Goal: Task Accomplishment & Management: Manage account settings

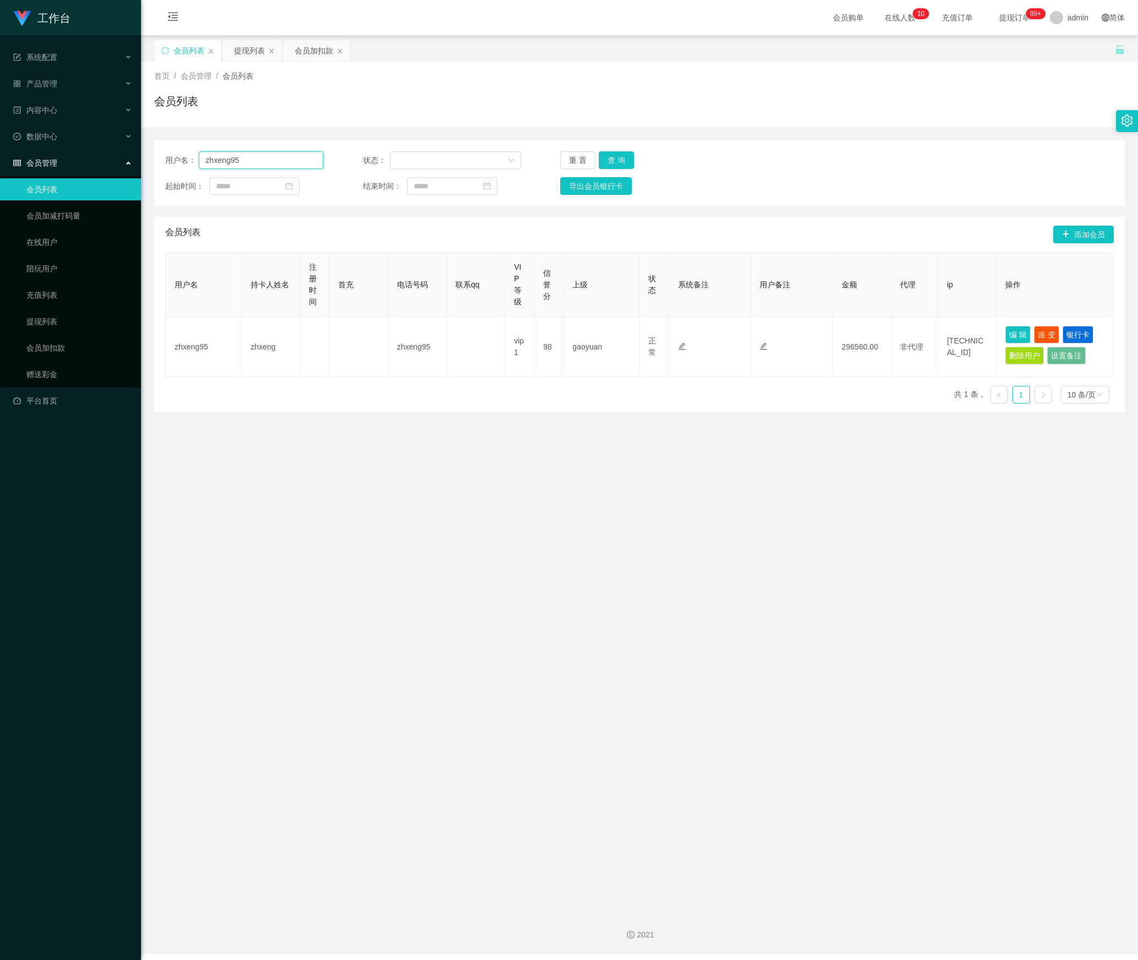
drag, startPoint x: 278, startPoint y: 168, endPoint x: 551, endPoint y: 176, distance: 273.2
click at [32, 176] on section "工作台 系统配置 产品管理 内容中心 数据中心 会员管理 会员列表 会员加减打码量 在线用户 陪玩用户 充值列表 提现列表 会员加扣款 赠送彩金 平台首页 保…" at bounding box center [569, 477] width 1138 height 954
paste input "Masht"
type input "Masht"
drag, startPoint x: 607, startPoint y: 157, endPoint x: 730, endPoint y: 248, distance: 152.9
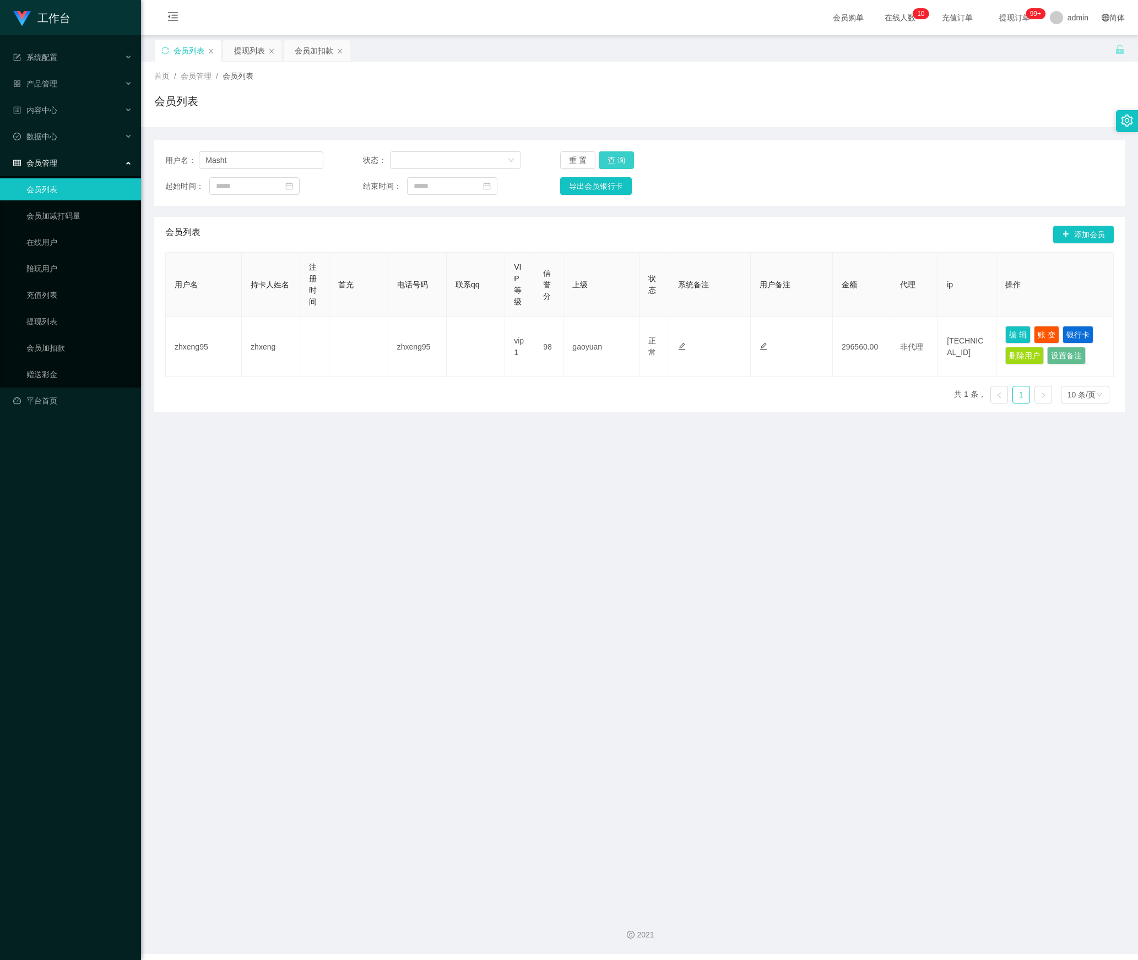
click at [608, 157] on button "查 询" at bounding box center [616, 160] width 35 height 18
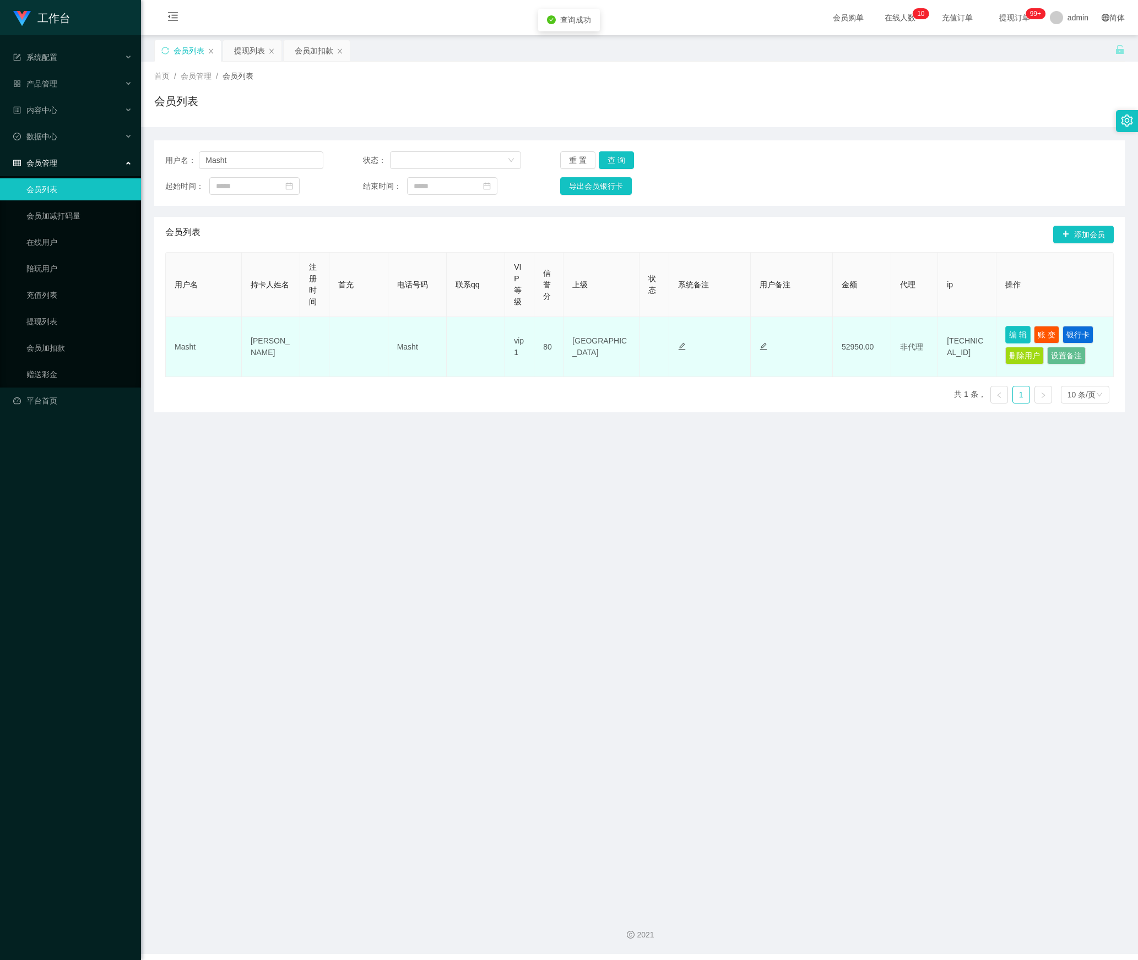
click at [1012, 337] on button "编 辑" at bounding box center [1017, 335] width 25 height 18
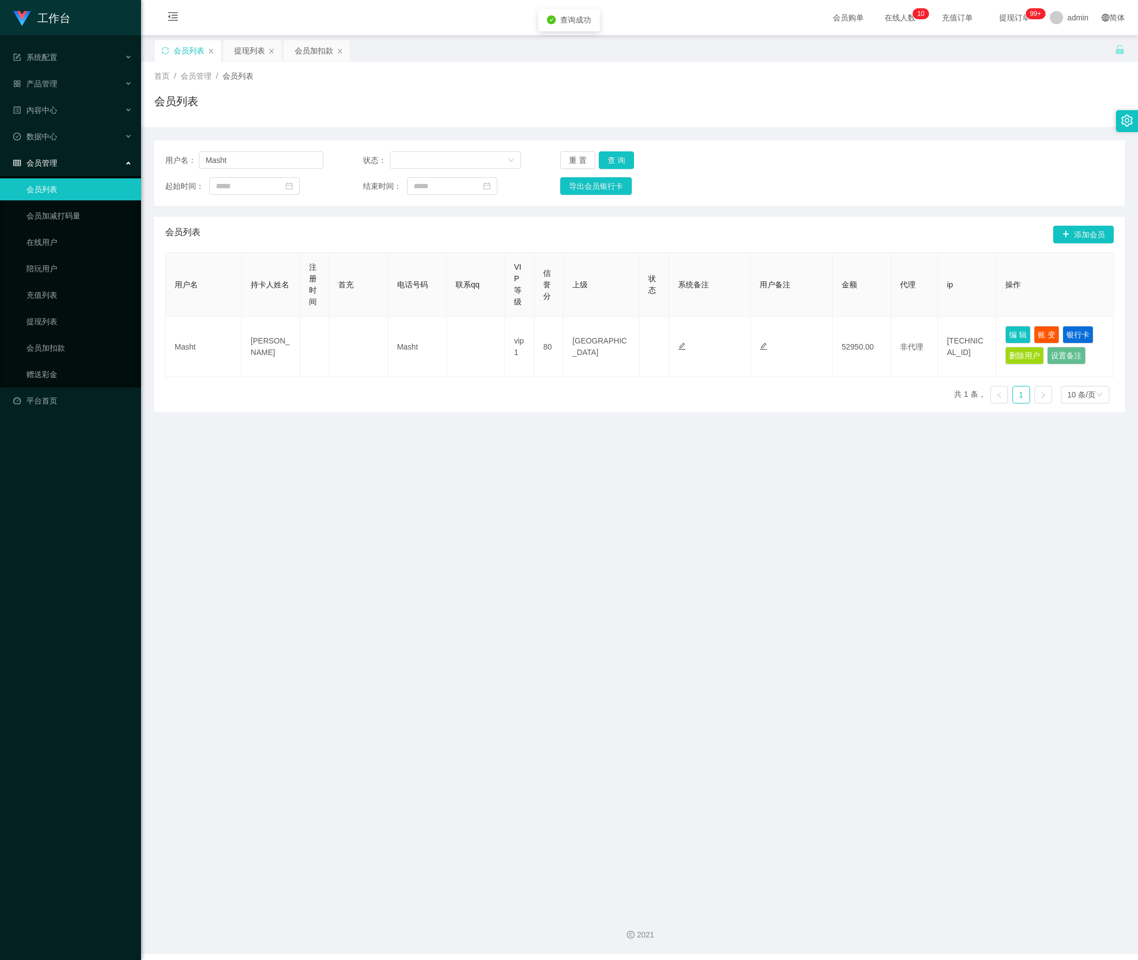
type input "Masht"
type input "[PERSON_NAME]"
type input "80"
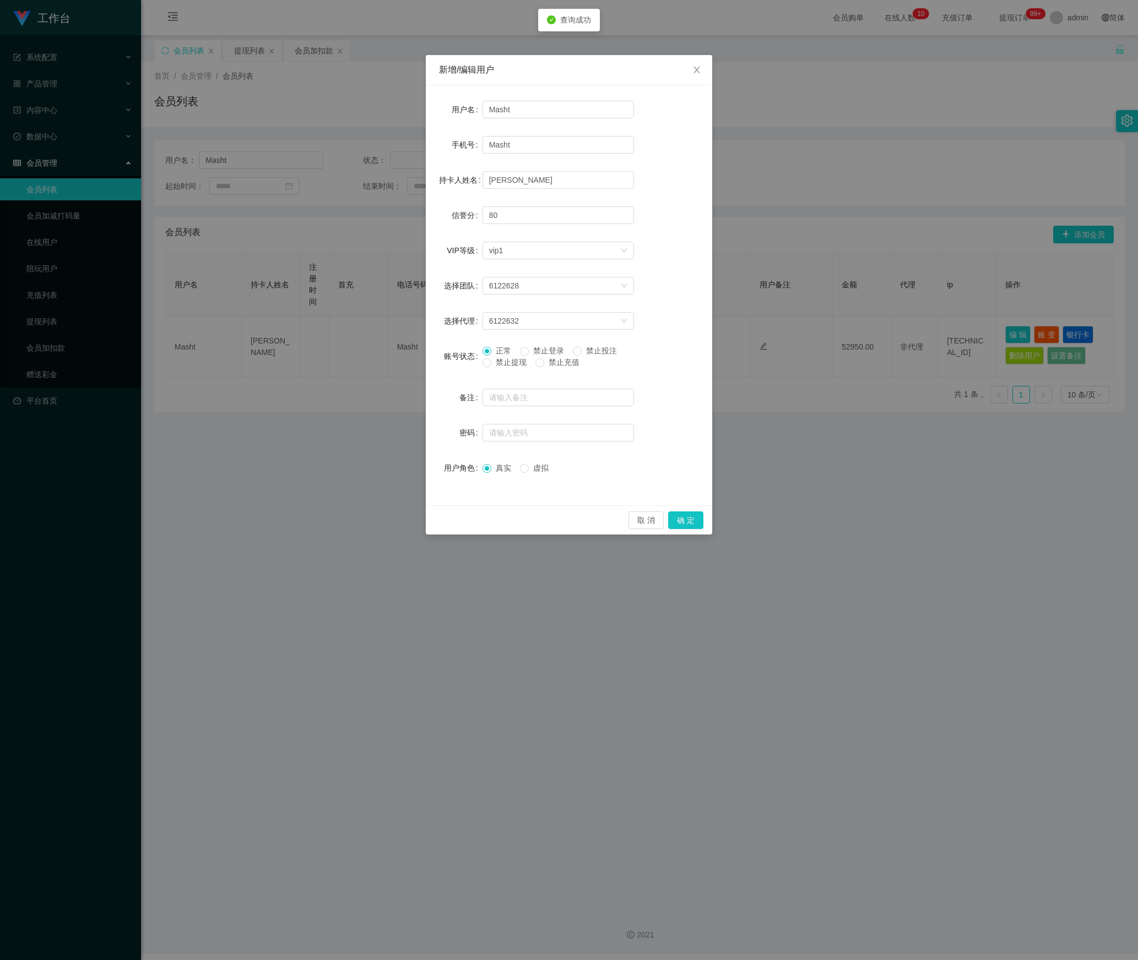
click at [621, 350] on span "禁止投注" at bounding box center [601, 350] width 40 height 9
click at [682, 515] on button "确 定" at bounding box center [685, 521] width 35 height 18
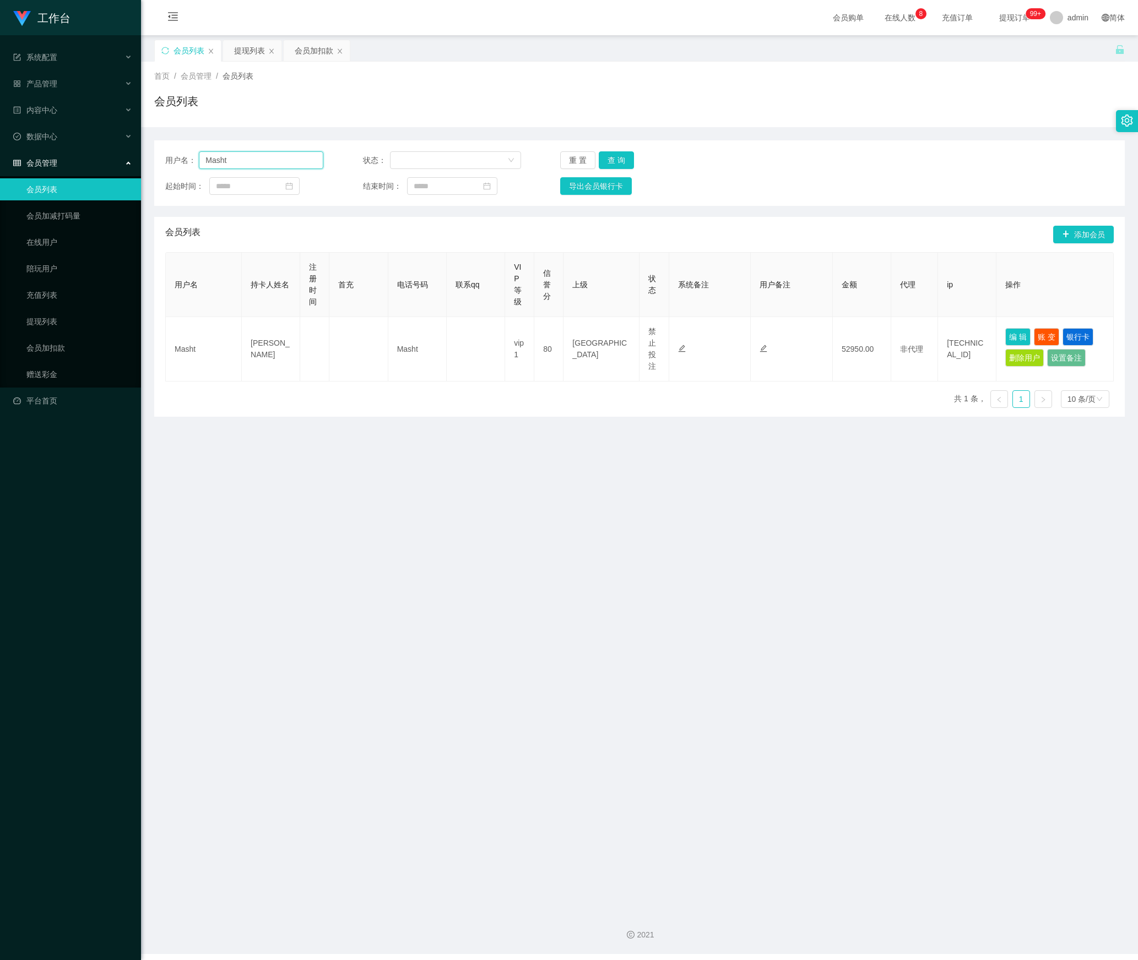
drag, startPoint x: 229, startPoint y: 163, endPoint x: 320, endPoint y: 209, distance: 102.4
click at [69, 165] on section "工作台 系统配置 产品管理 内容中心 数据中心 会员管理 会员列表 会员加减打码量 在线用户 陪玩用户 充值列表 提现列表 会员加扣款 赠送彩金 平台首页 保…" at bounding box center [569, 477] width 1138 height 954
paste input "Pennnysua"
type input "Pennnysua"
click at [609, 157] on button "查 询" at bounding box center [616, 160] width 35 height 18
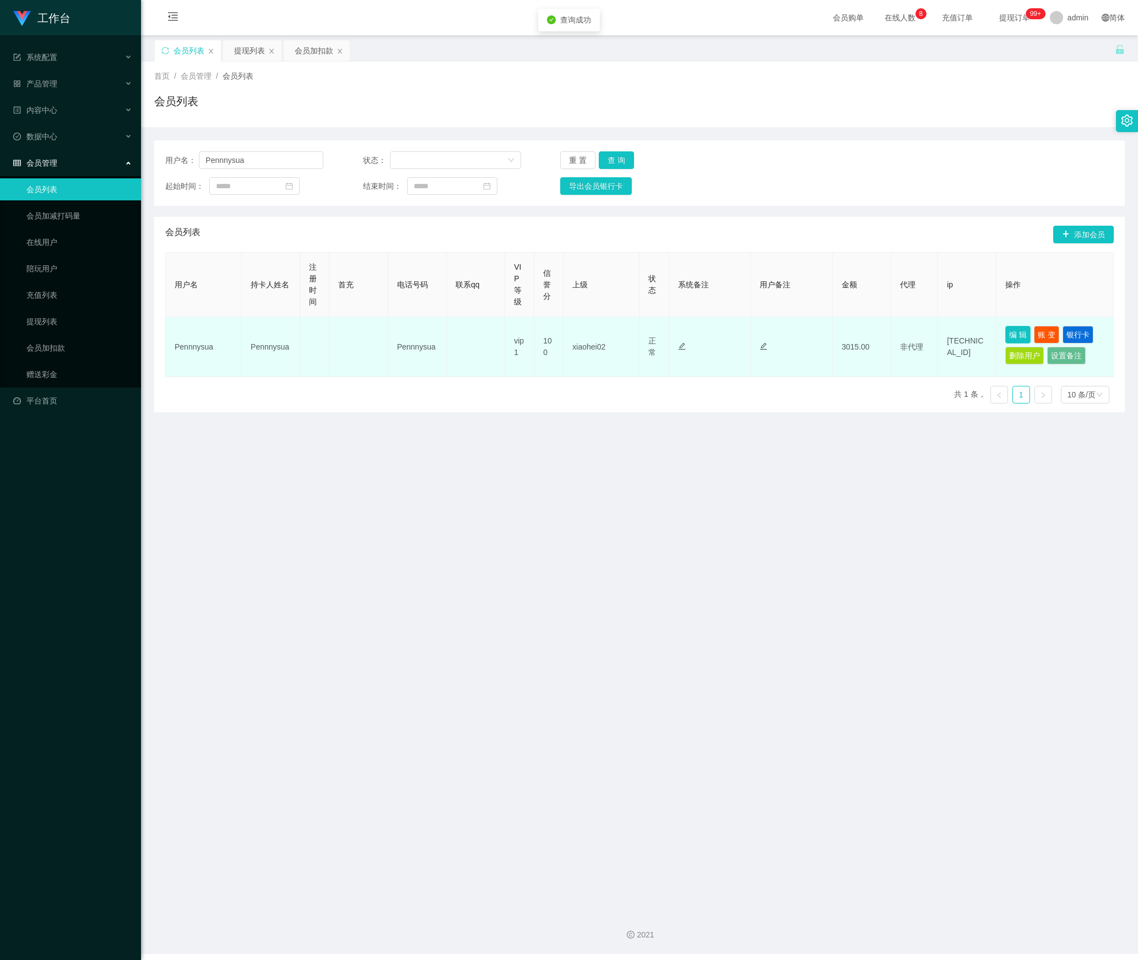
click at [1010, 336] on button "编 辑" at bounding box center [1017, 335] width 25 height 18
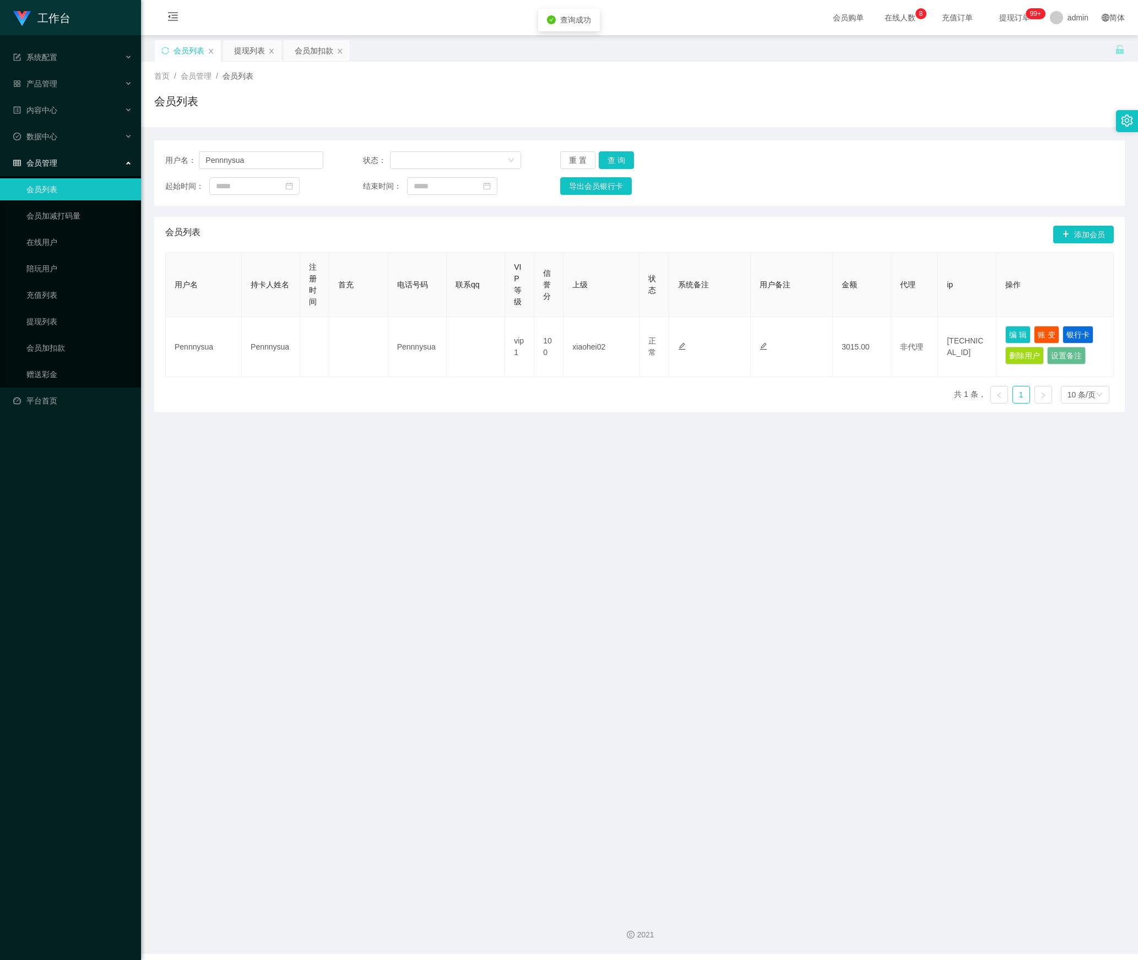
type input "Pennnysua"
type input "100"
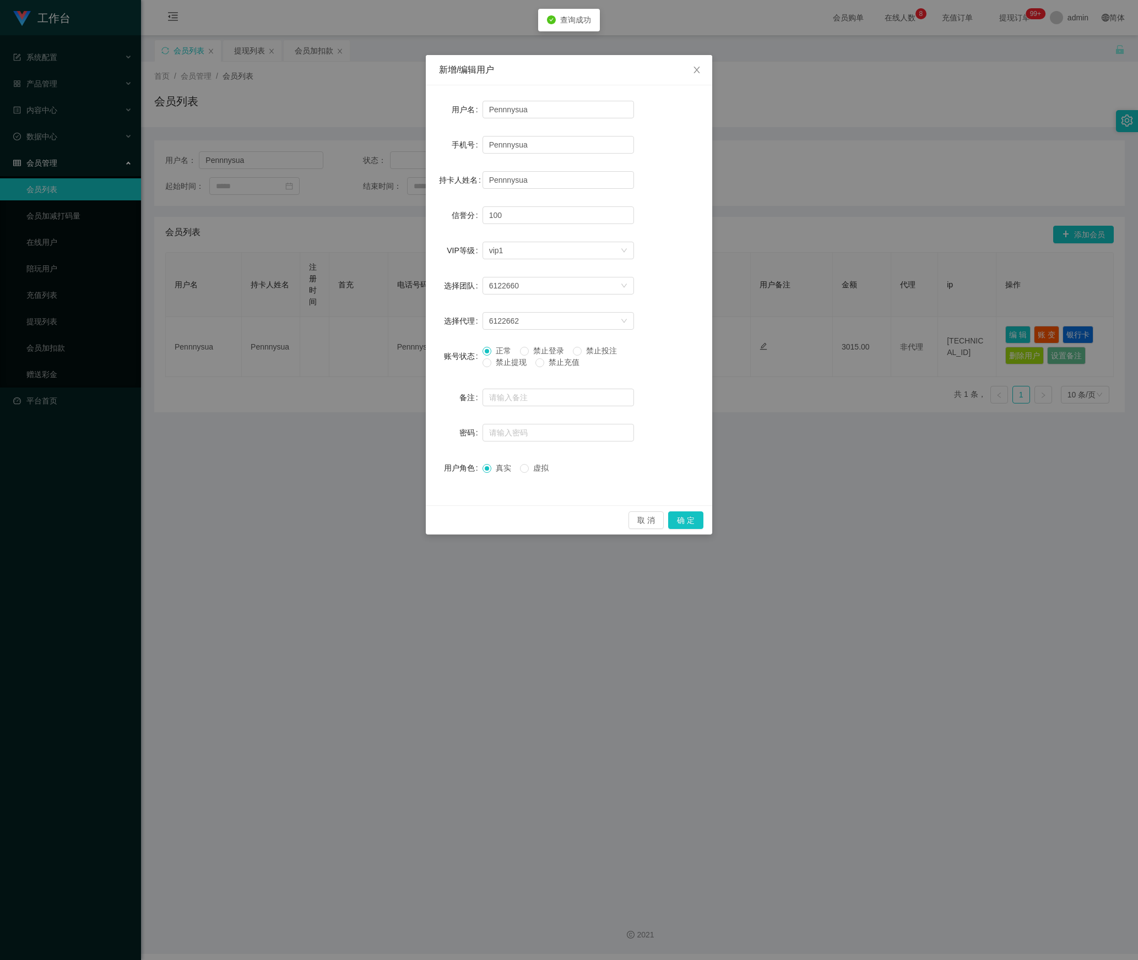
drag, startPoint x: 491, startPoint y: 366, endPoint x: 559, endPoint y: 407, distance: 80.1
click at [492, 366] on span "禁止提现" at bounding box center [511, 362] width 40 height 9
click at [684, 521] on button "确 定" at bounding box center [685, 521] width 35 height 18
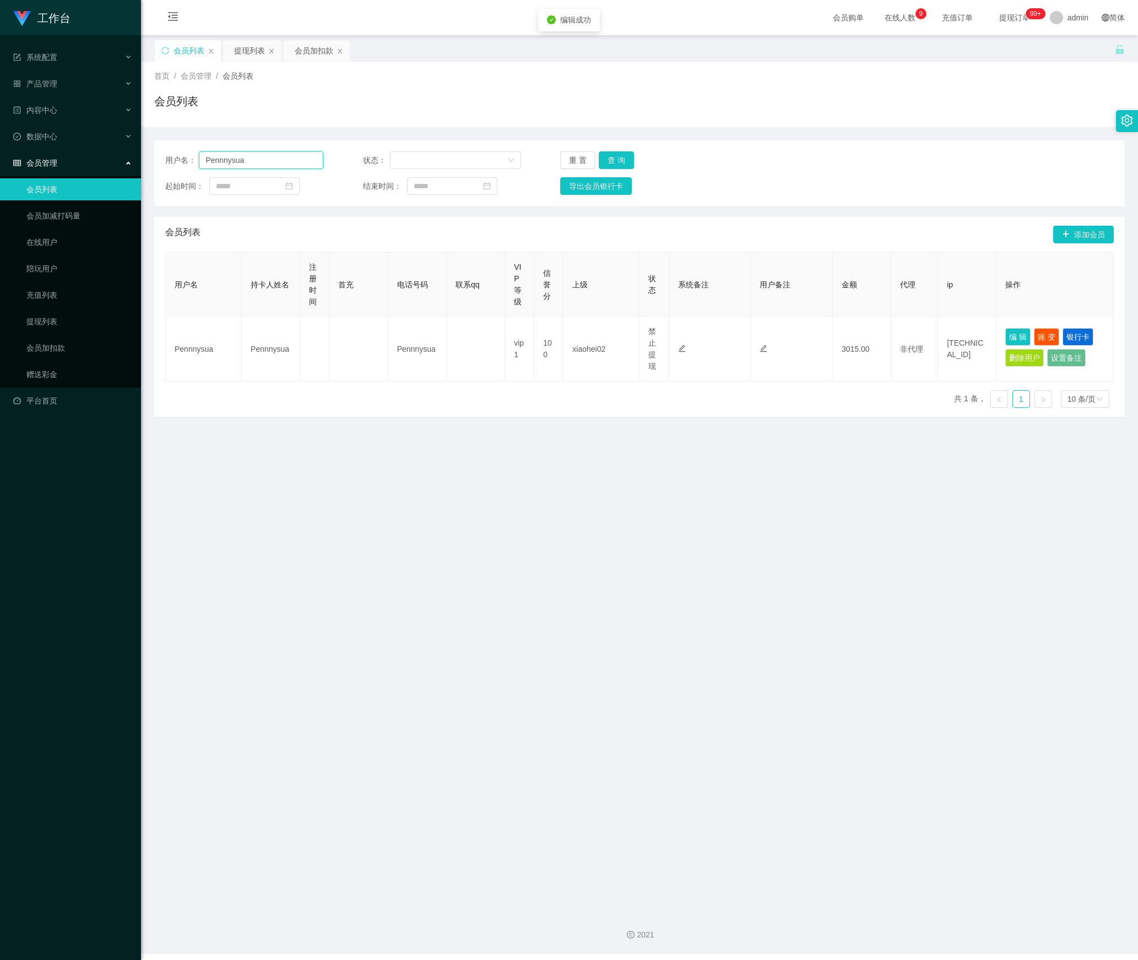
click at [79, 178] on section "工作台 系统配置 产品管理 内容中心 数据中心 会员管理 会员列表 会员加减打码量 在线用户 陪玩用户 充值列表 提现列表 会员加扣款 赠送彩金 平台首页 保…" at bounding box center [569, 477] width 1138 height 954
paste input "89201763"
type input "89201763"
click at [621, 153] on button "查 询" at bounding box center [616, 160] width 35 height 18
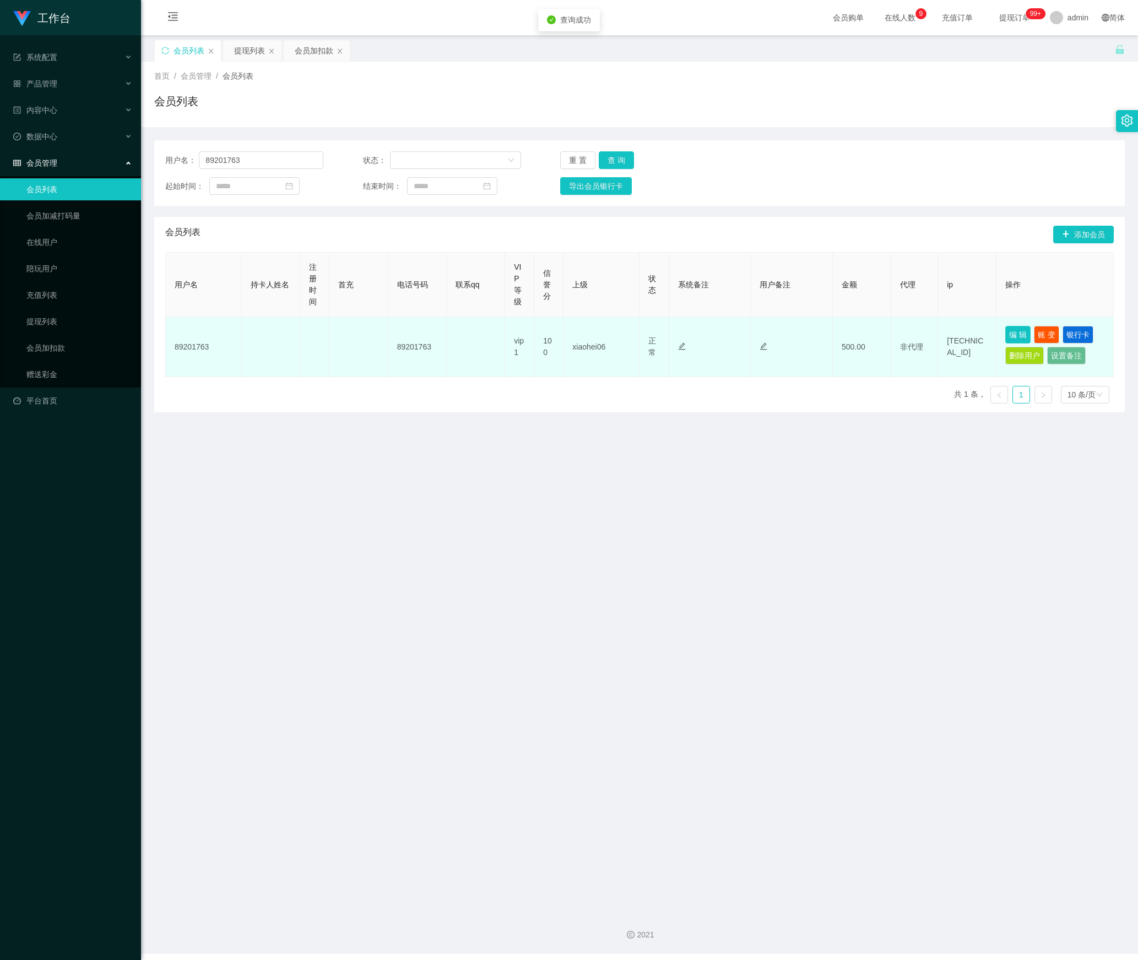
click at [1008, 335] on button "编 辑" at bounding box center [1017, 335] width 25 height 18
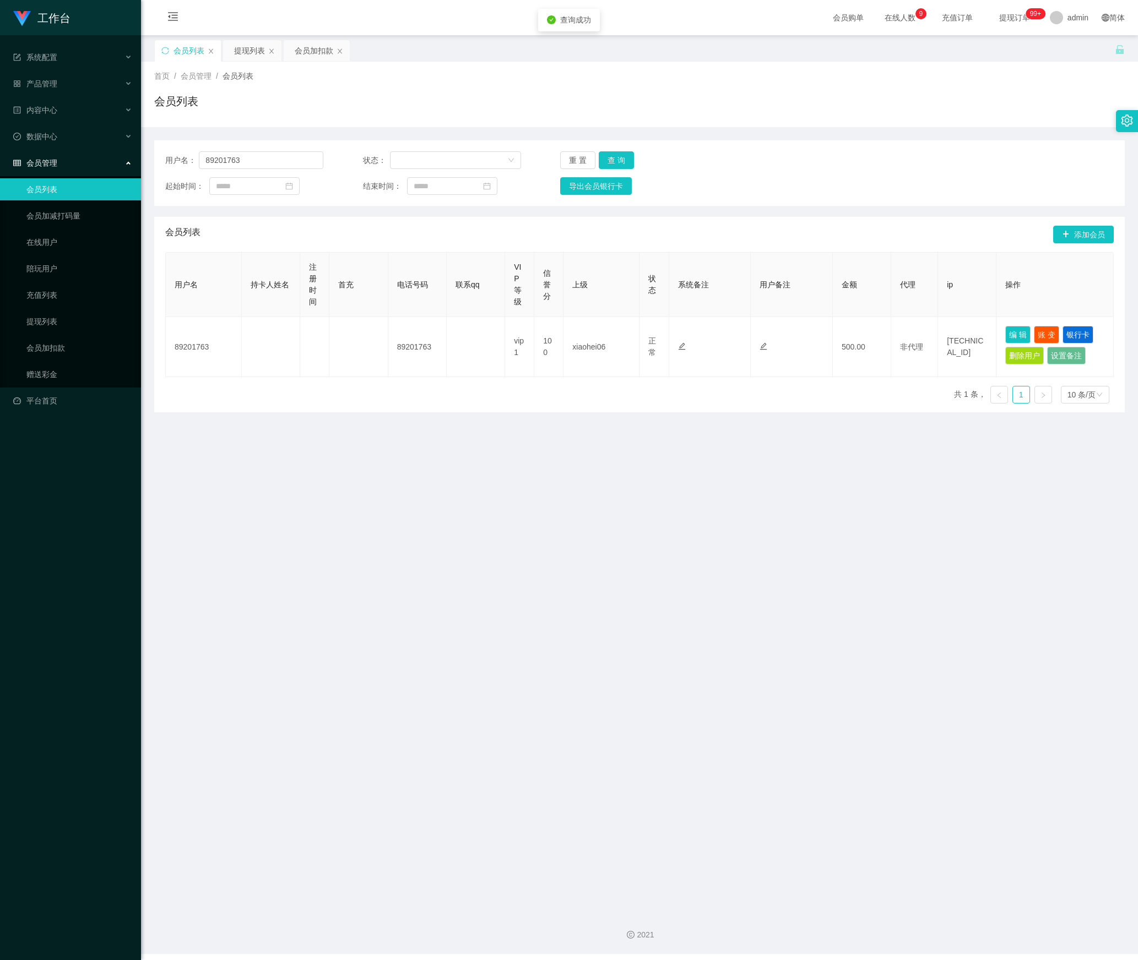
type input "89201763"
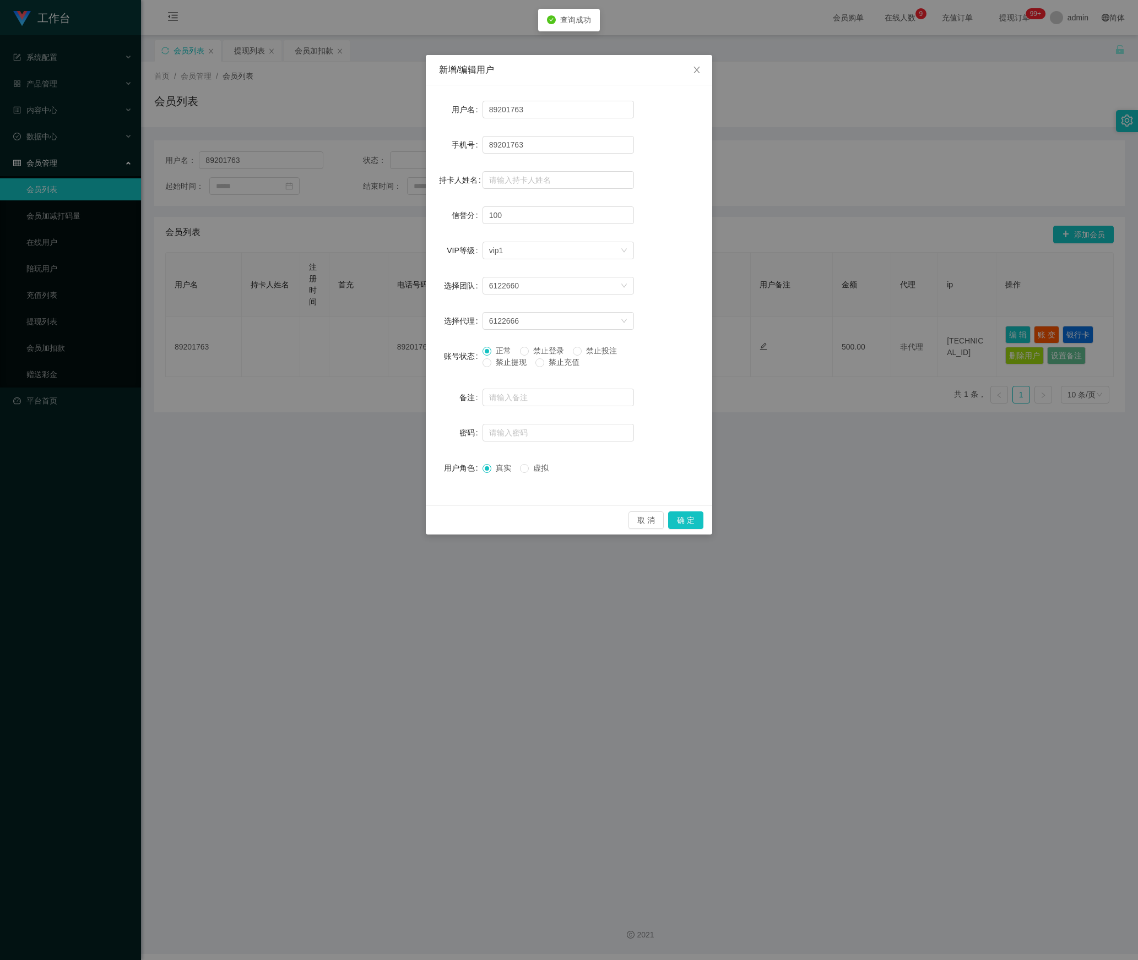
click at [494, 369] on div "正常 禁止登录 禁止投注 禁止提现 禁止充值" at bounding box center [557, 359] width 151 height 28
click at [500, 369] on div "正常 禁止登录 禁止投注 禁止提现 禁止充值" at bounding box center [557, 359] width 151 height 28
click at [500, 366] on span "禁止提现" at bounding box center [511, 362] width 40 height 9
click at [697, 520] on button "确 定" at bounding box center [685, 521] width 35 height 18
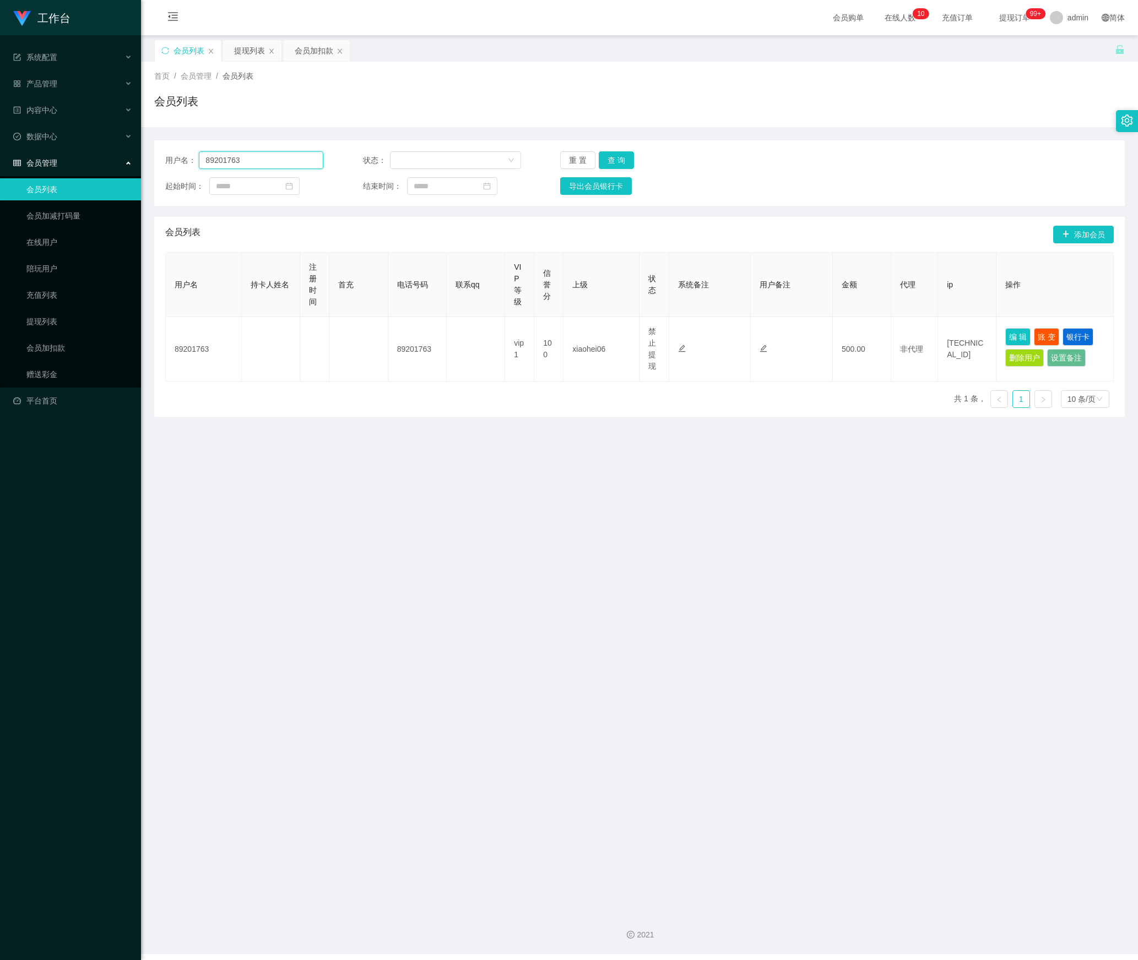
drag, startPoint x: 236, startPoint y: 157, endPoint x: 34, endPoint y: 171, distance: 202.0
click at [29, 167] on section "工作台 系统配置 产品管理 内容中心 数据中心 会员管理 会员列表 会员加减打码量 在线用户 陪玩用户 充值列表 提现列表 会员加扣款 赠送彩金 平台首页 保…" at bounding box center [569, 477] width 1138 height 954
paste input "Masht"
type input "Masht"
click at [622, 164] on button "查 询" at bounding box center [616, 160] width 35 height 18
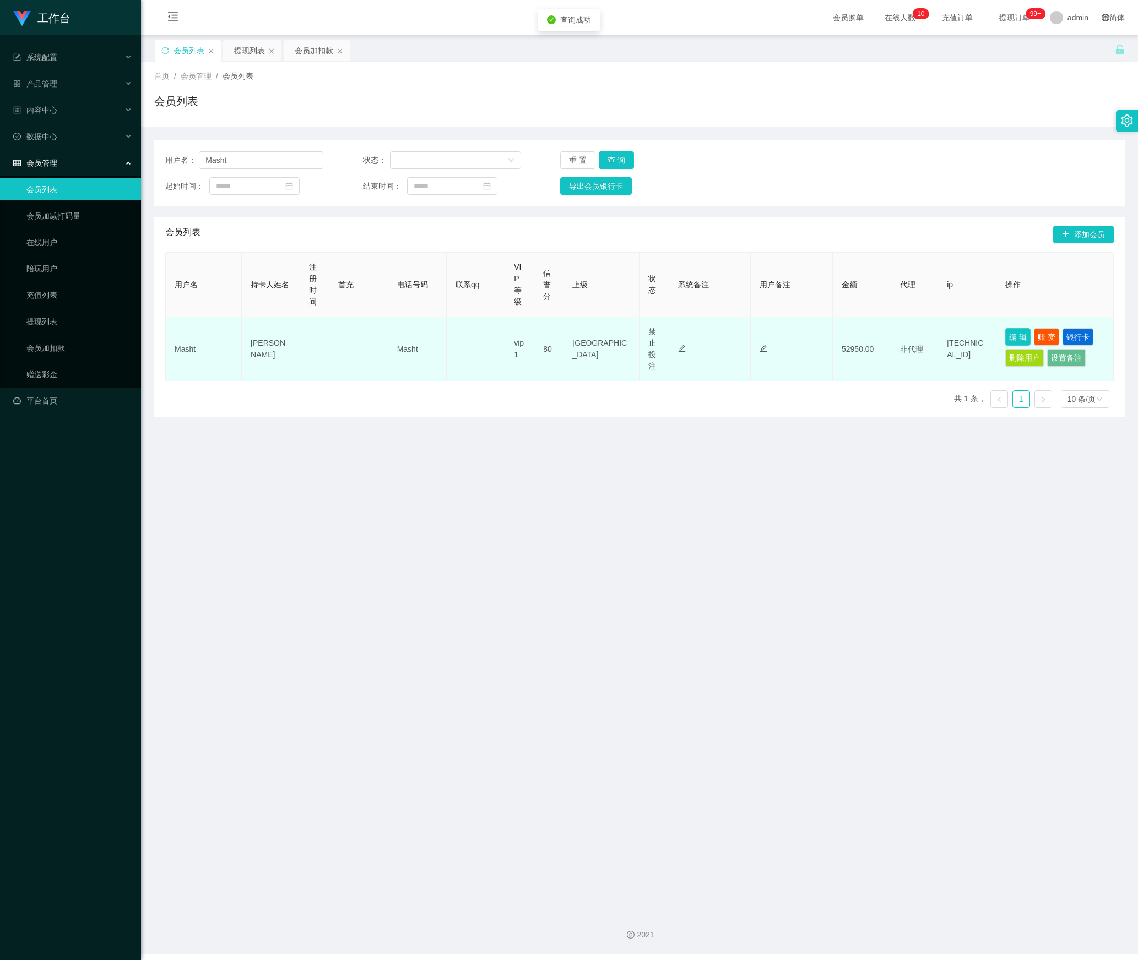
click at [1009, 341] on button "编 辑" at bounding box center [1017, 337] width 25 height 18
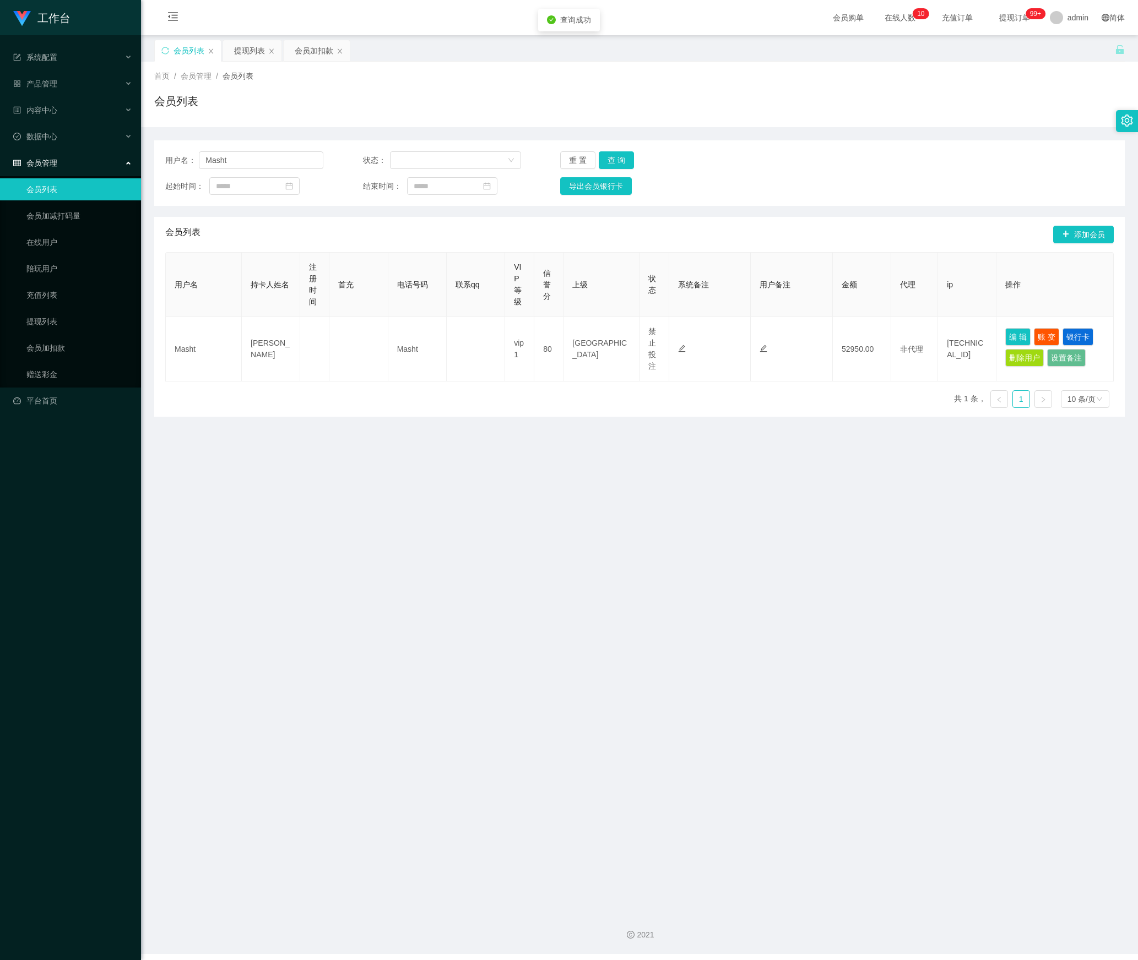
type input "Masht"
type input "[PERSON_NAME]"
type input "80"
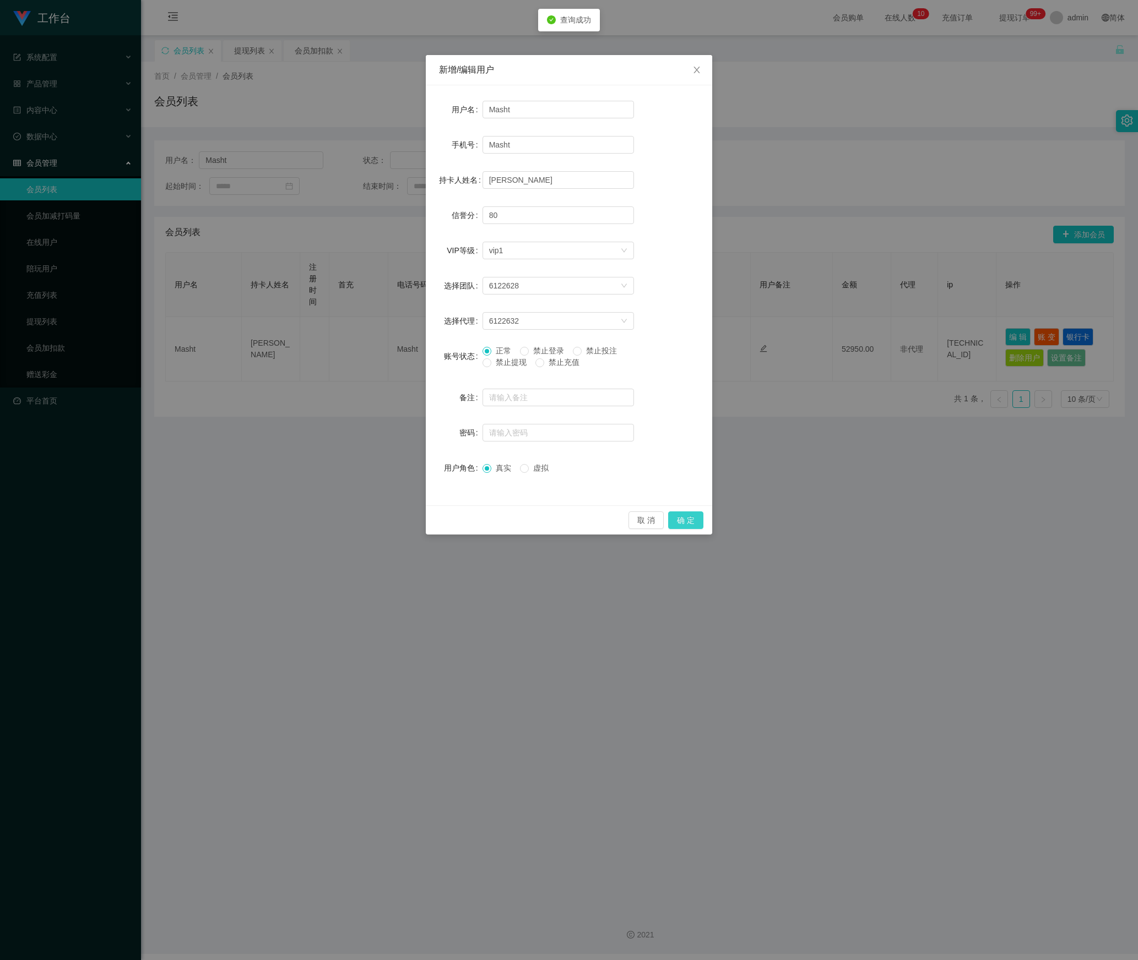
click at [693, 520] on button "确 定" at bounding box center [685, 521] width 35 height 18
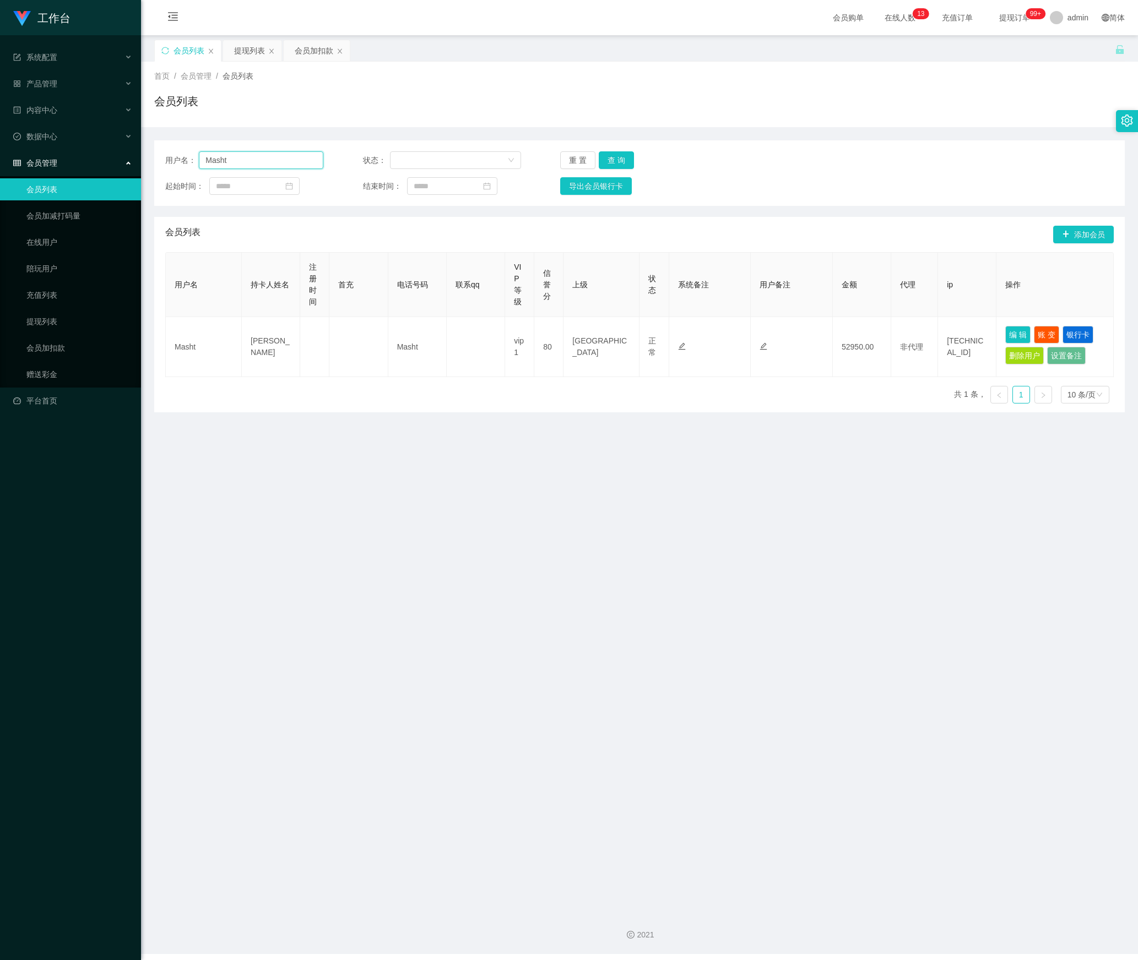
drag, startPoint x: 269, startPoint y: 164, endPoint x: 141, endPoint y: 176, distance: 128.3
click at [141, 176] on main "关闭左侧 关闭右侧 关闭其它 刷新页面 会员列表 提现列表 会员加扣款 首页 / 会员管理 / 会员列表 / 会员列表 用户名： Masht 状态： 重 置 …" at bounding box center [639, 469] width 997 height 868
paste input "letsfree"
type input "letsfree"
click at [600, 162] on button "查 询" at bounding box center [616, 160] width 35 height 18
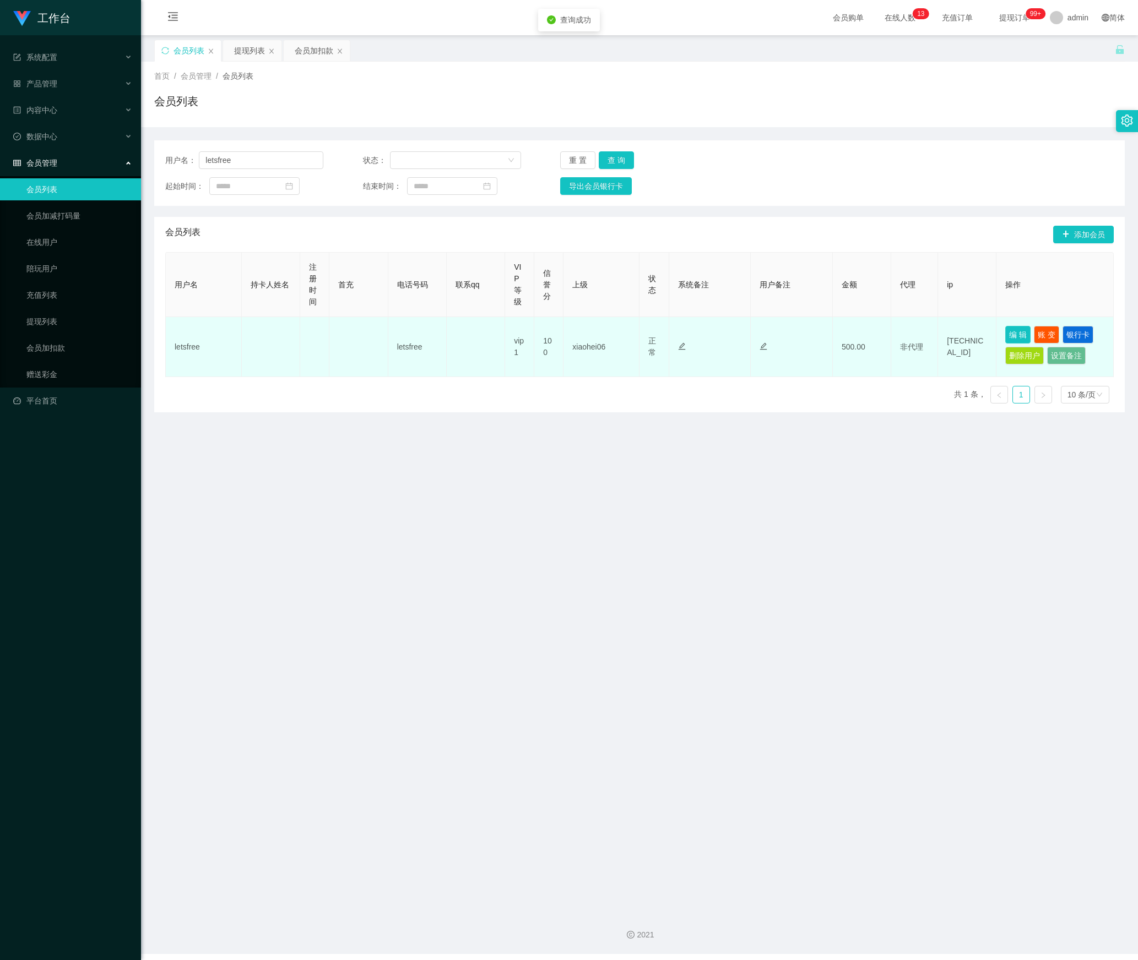
click at [1005, 335] on button "编 辑" at bounding box center [1017, 335] width 25 height 18
type input "letsfree"
type input "100"
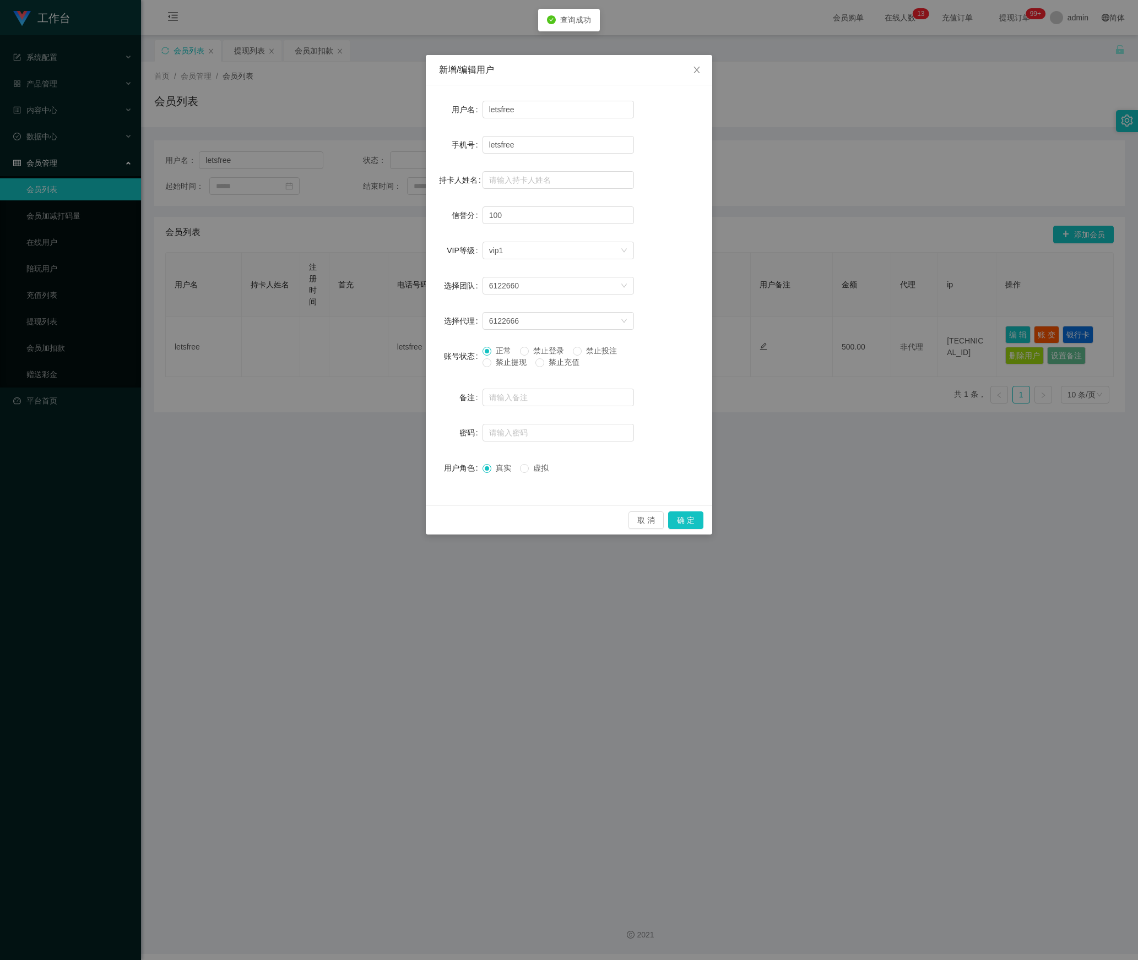
click at [512, 370] on div "正常 禁止登录 禁止投注 禁止提现 禁止充值" at bounding box center [557, 359] width 151 height 28
click at [521, 367] on span "禁止提现" at bounding box center [511, 362] width 40 height 9
click at [683, 521] on button "确 定" at bounding box center [685, 521] width 35 height 18
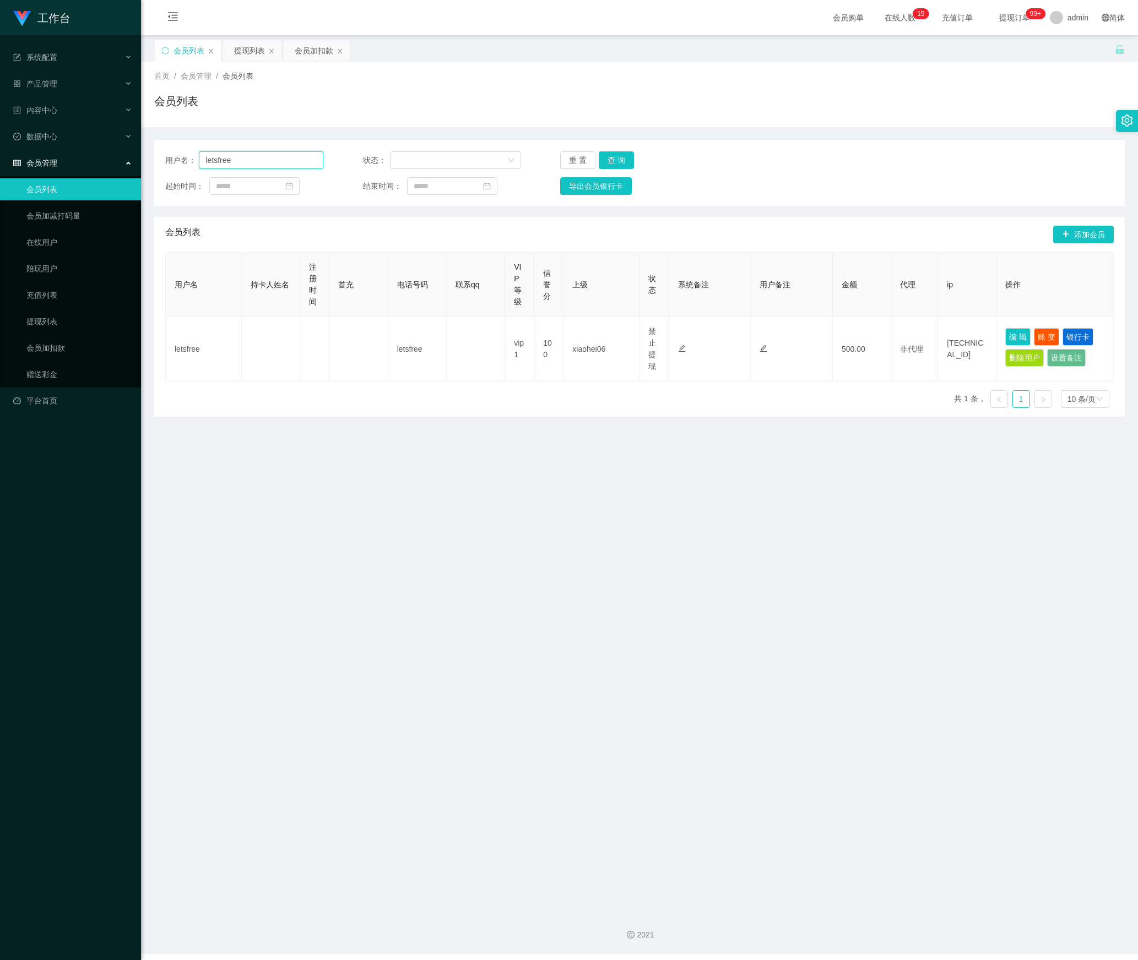
drag, startPoint x: 281, startPoint y: 165, endPoint x: 88, endPoint y: 172, distance: 192.8
click at [88, 172] on section "工作台 系统配置 产品管理 内容中心 数据中心 会员管理 会员列表 会员加减打码量 在线用户 陪玩用户 充值列表 提现列表 会员加扣款 赠送彩金 平台首页 保…" at bounding box center [569, 477] width 1138 height 954
paste input "chintat"
type input "chintat"
drag, startPoint x: 612, startPoint y: 159, endPoint x: 695, endPoint y: 205, distance: 94.7
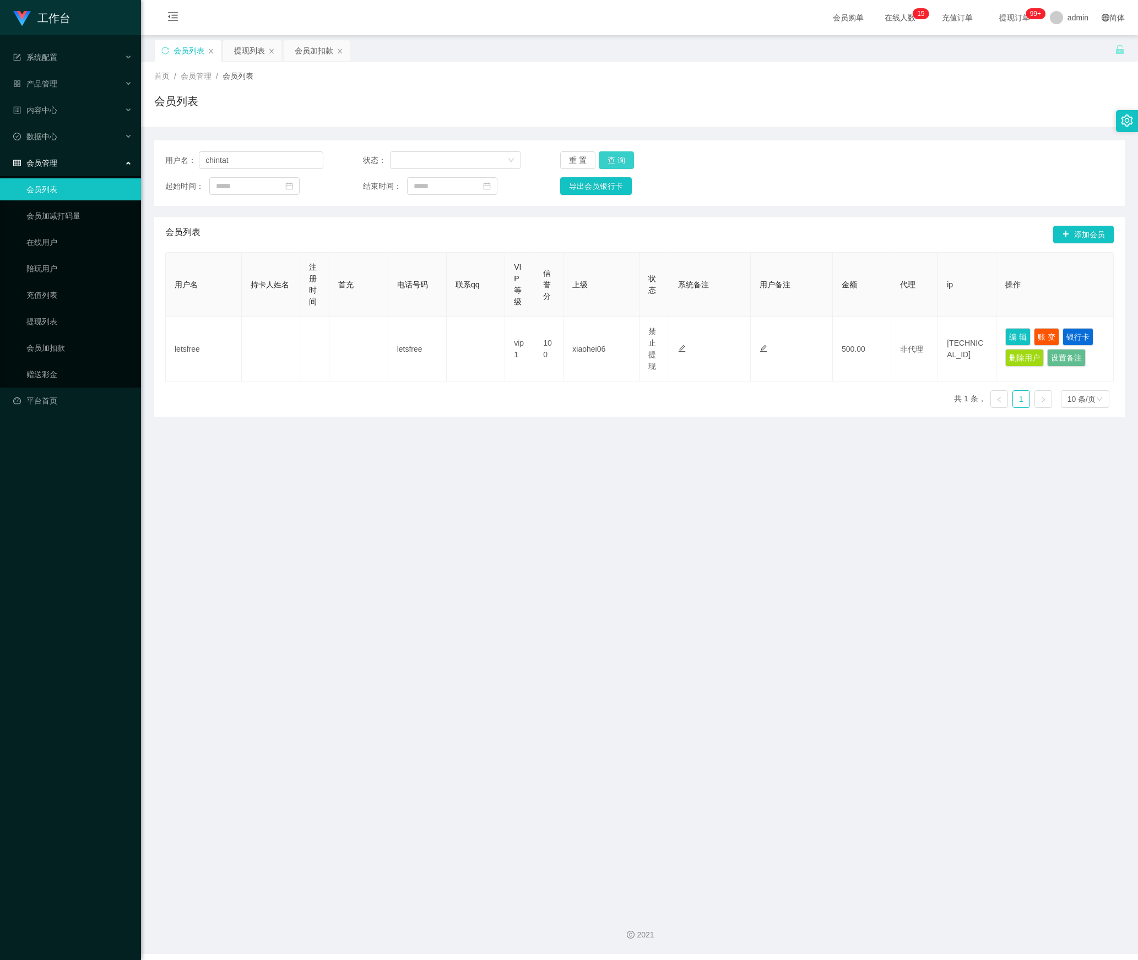
click at [612, 159] on button "查 询" at bounding box center [616, 160] width 35 height 18
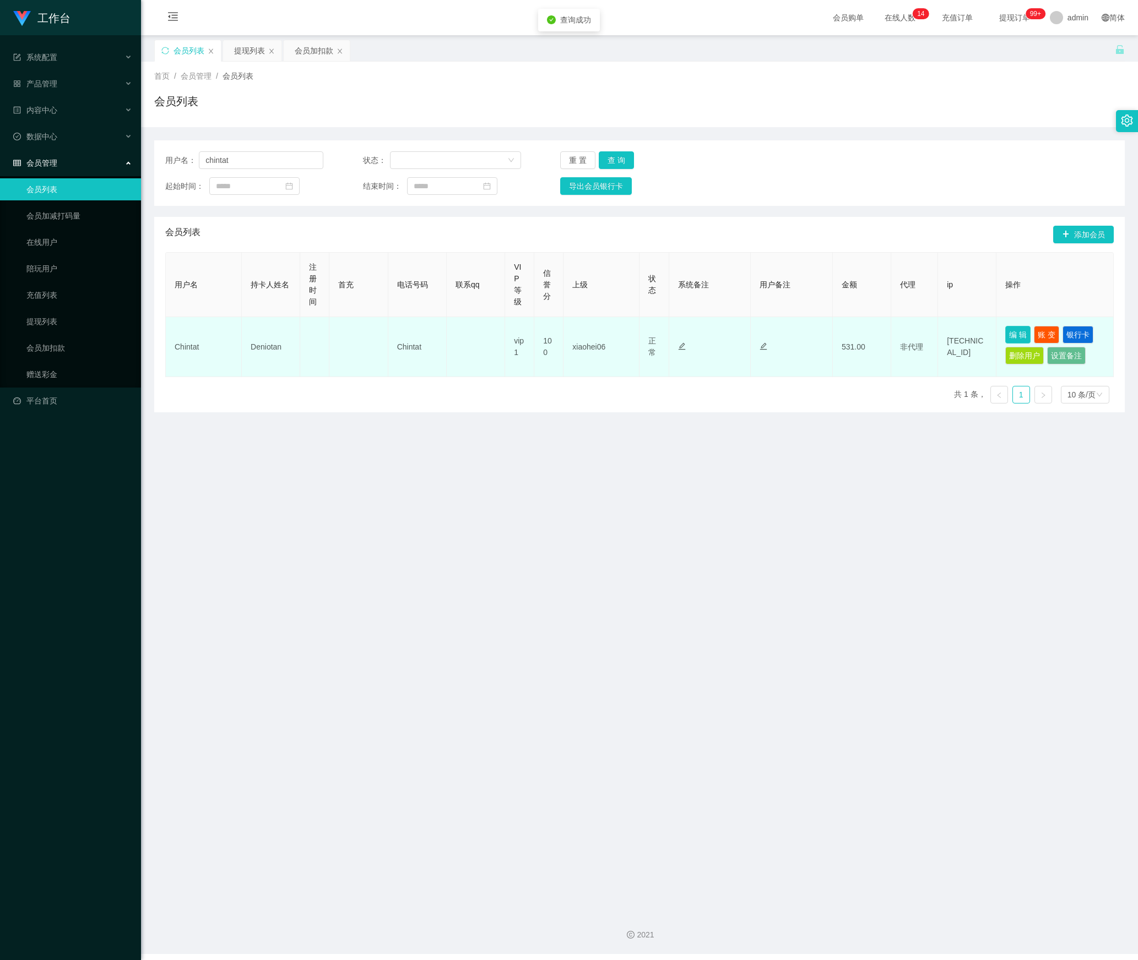
click at [1005, 331] on button "编 辑" at bounding box center [1017, 335] width 25 height 18
type input "Chintat"
type input "Deniotan"
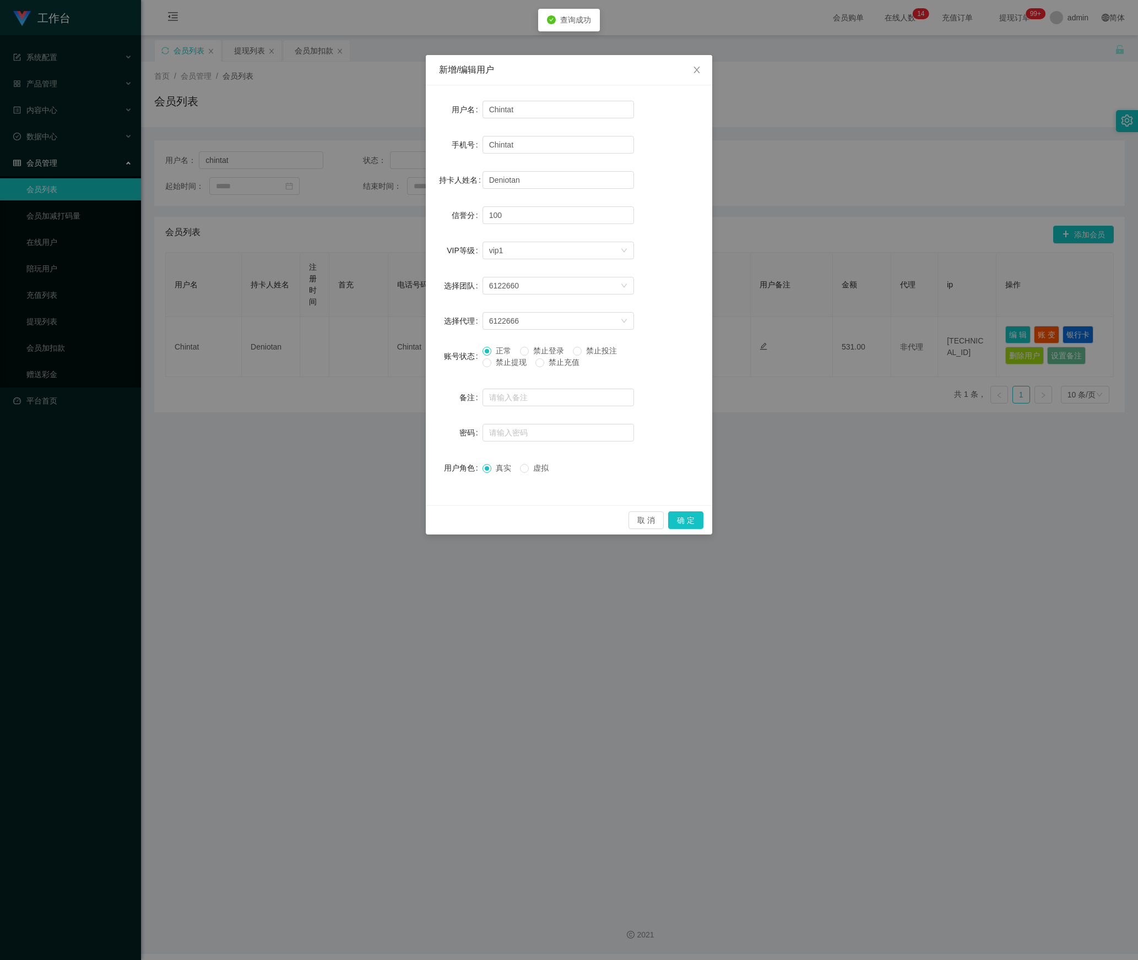
click at [514, 365] on span "禁止提现" at bounding box center [511, 362] width 40 height 9
click at [693, 525] on button "确 定" at bounding box center [685, 521] width 35 height 18
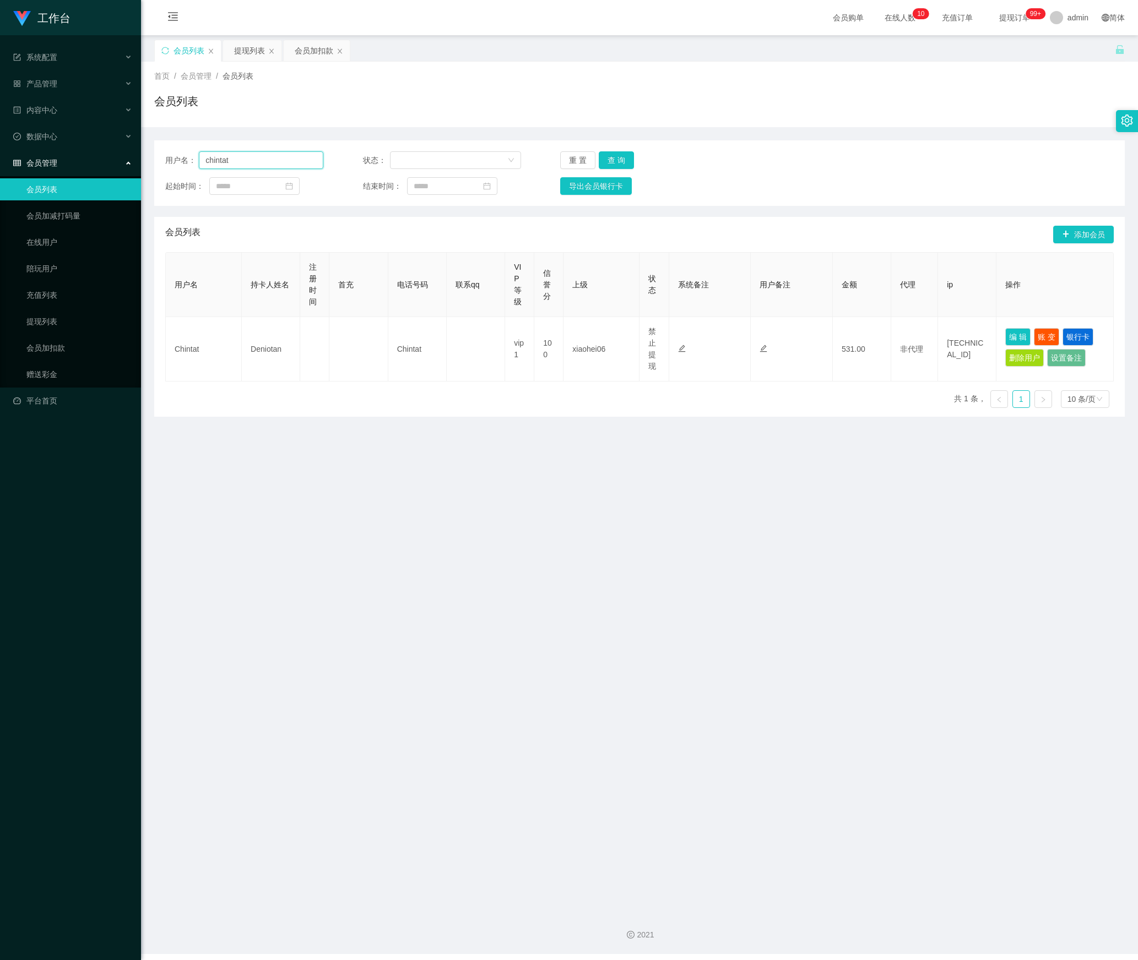
drag, startPoint x: 293, startPoint y: 163, endPoint x: 77, endPoint y: 176, distance: 216.3
click at [77, 176] on section "工作台 系统配置 产品管理 内容中心 数据中心 会员管理 会员列表 会员加减打码量 在线用户 陪玩用户 充值列表 提现列表 会员加扣款 赠送彩金 平台首页 保…" at bounding box center [569, 477] width 1138 height 954
paste input "Khee85"
type input "Khee85"
click at [613, 155] on button "查 询" at bounding box center [616, 160] width 35 height 18
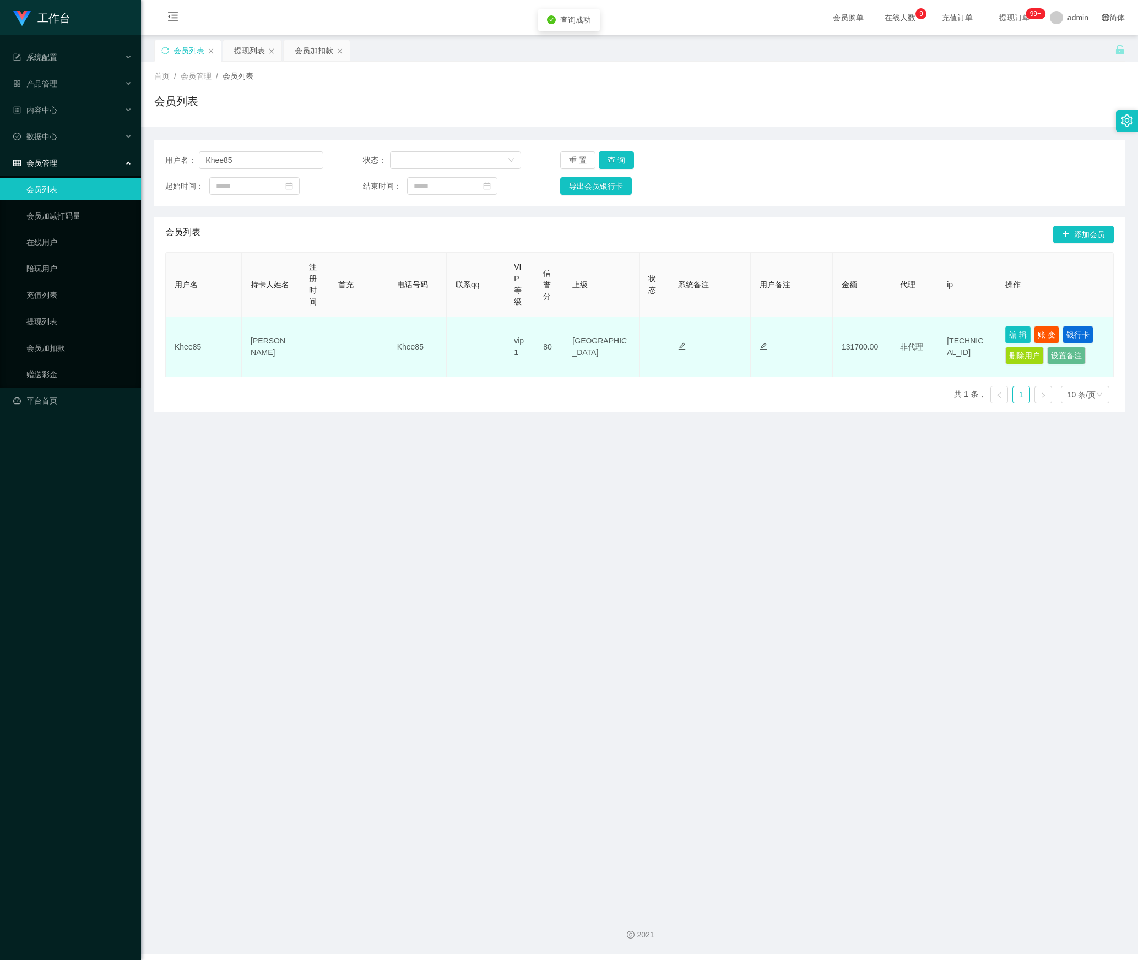
click at [1016, 334] on button "编 辑" at bounding box center [1017, 335] width 25 height 18
type input "Khee85"
type input "[PERSON_NAME]"
type input "80"
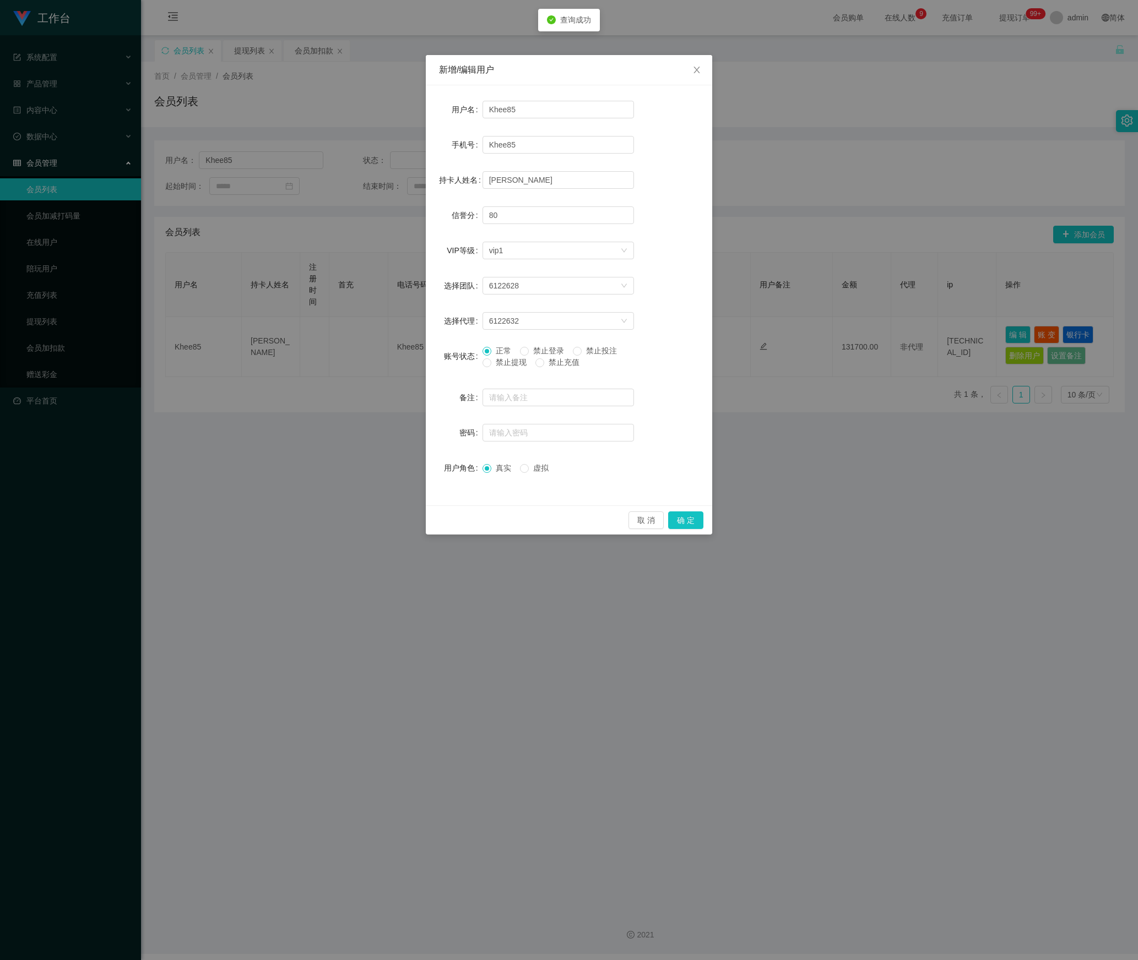
click at [600, 349] on span "禁止投注" at bounding box center [601, 350] width 40 height 9
click at [690, 524] on button "确 定" at bounding box center [685, 521] width 35 height 18
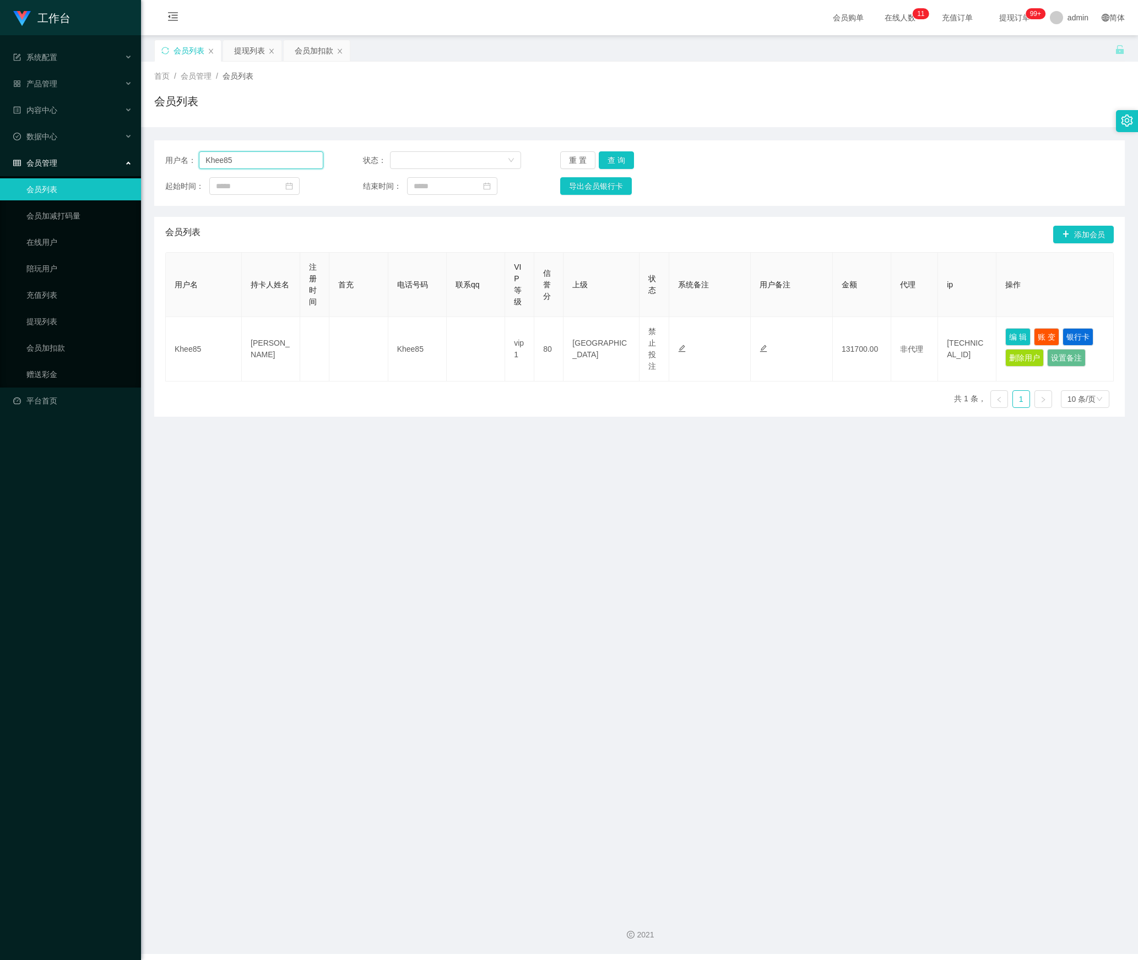
drag, startPoint x: 260, startPoint y: 160, endPoint x: 356, endPoint y: 196, distance: 102.5
click at [111, 186] on section "工作台 系统配置 产品管理 内容中心 数据中心 会员管理 会员列表 会员加减打码量 在线用户 陪玩用户 充值列表 提现列表 会员加扣款 赠送彩金 平台首页 保…" at bounding box center [569, 477] width 1138 height 954
paste input "wangchong"
type input "wangchong"
click at [615, 149] on div "用户名： wangchong 状态： 重 置 查 询 起始时间： 结束时间： 导出会员银行卡" at bounding box center [639, 173] width 970 height 66
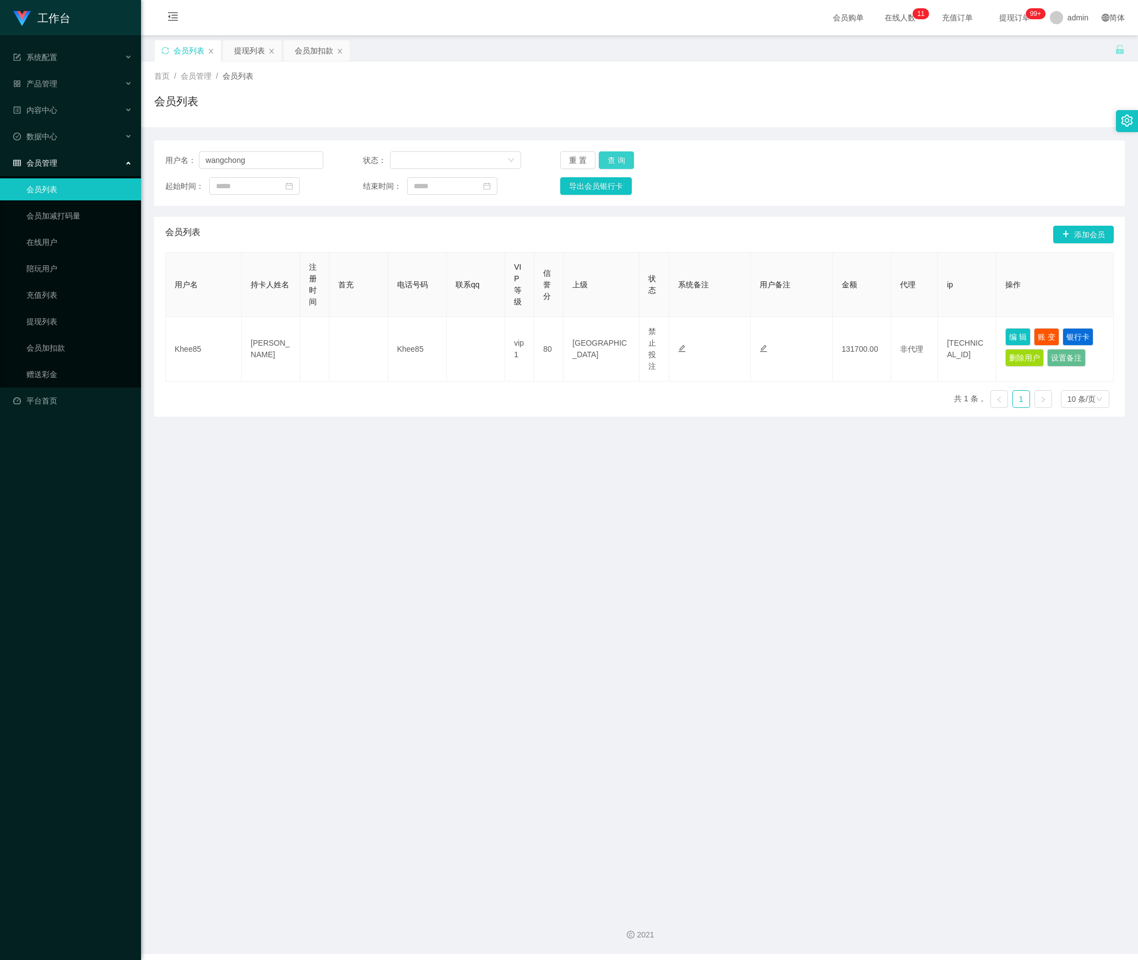
click at [622, 162] on button "查 询" at bounding box center [616, 160] width 35 height 18
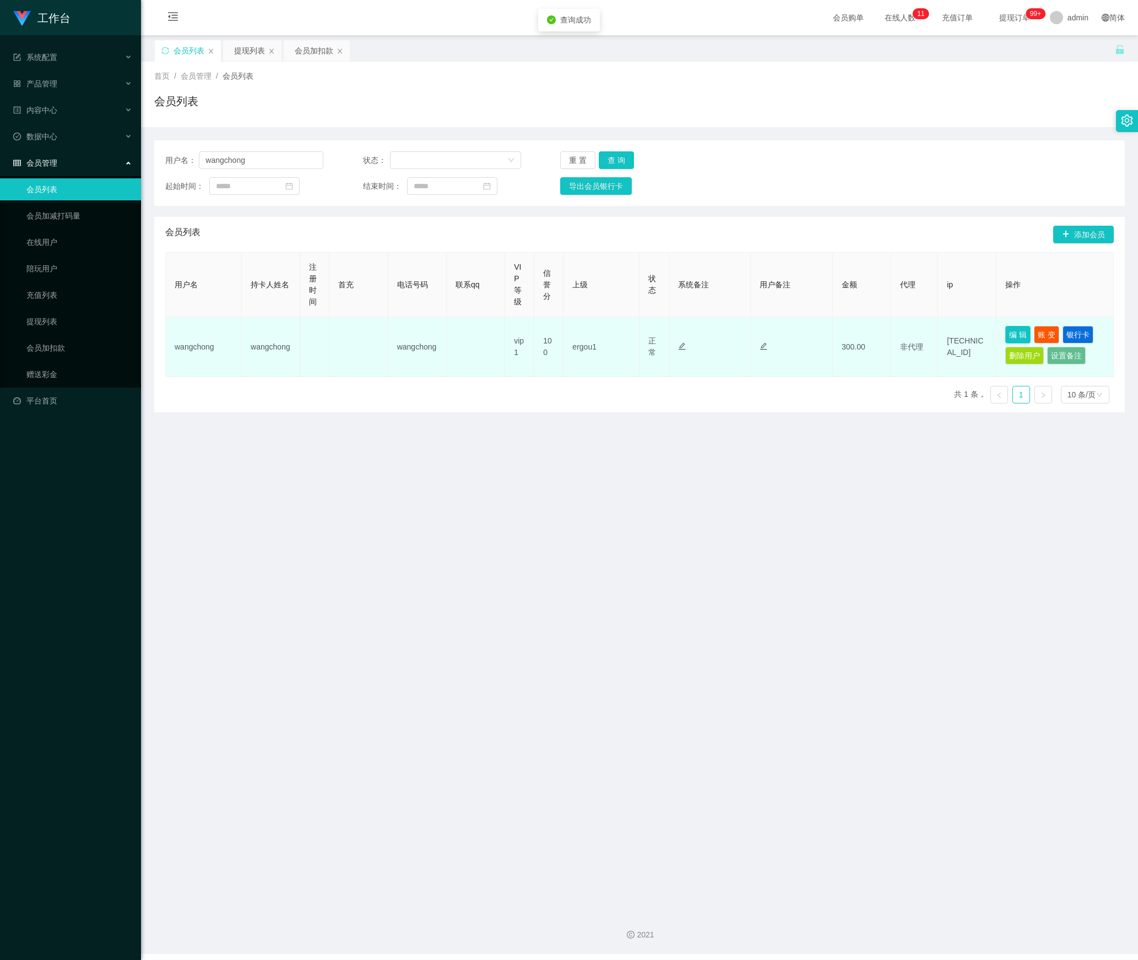
click at [1005, 334] on button "编 辑" at bounding box center [1017, 335] width 25 height 18
type input "wangchong"
type input "100"
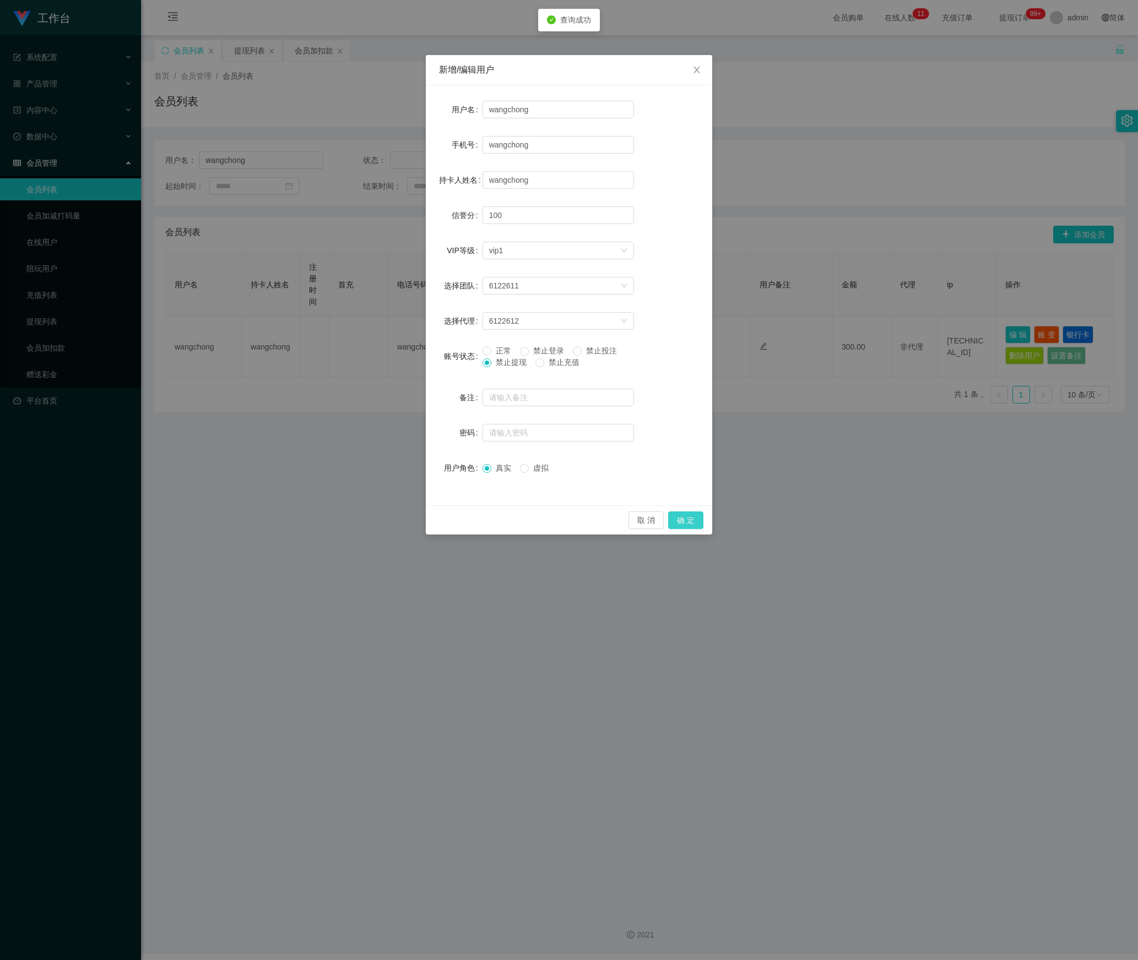
click at [693, 521] on button "确 定" at bounding box center [685, 521] width 35 height 18
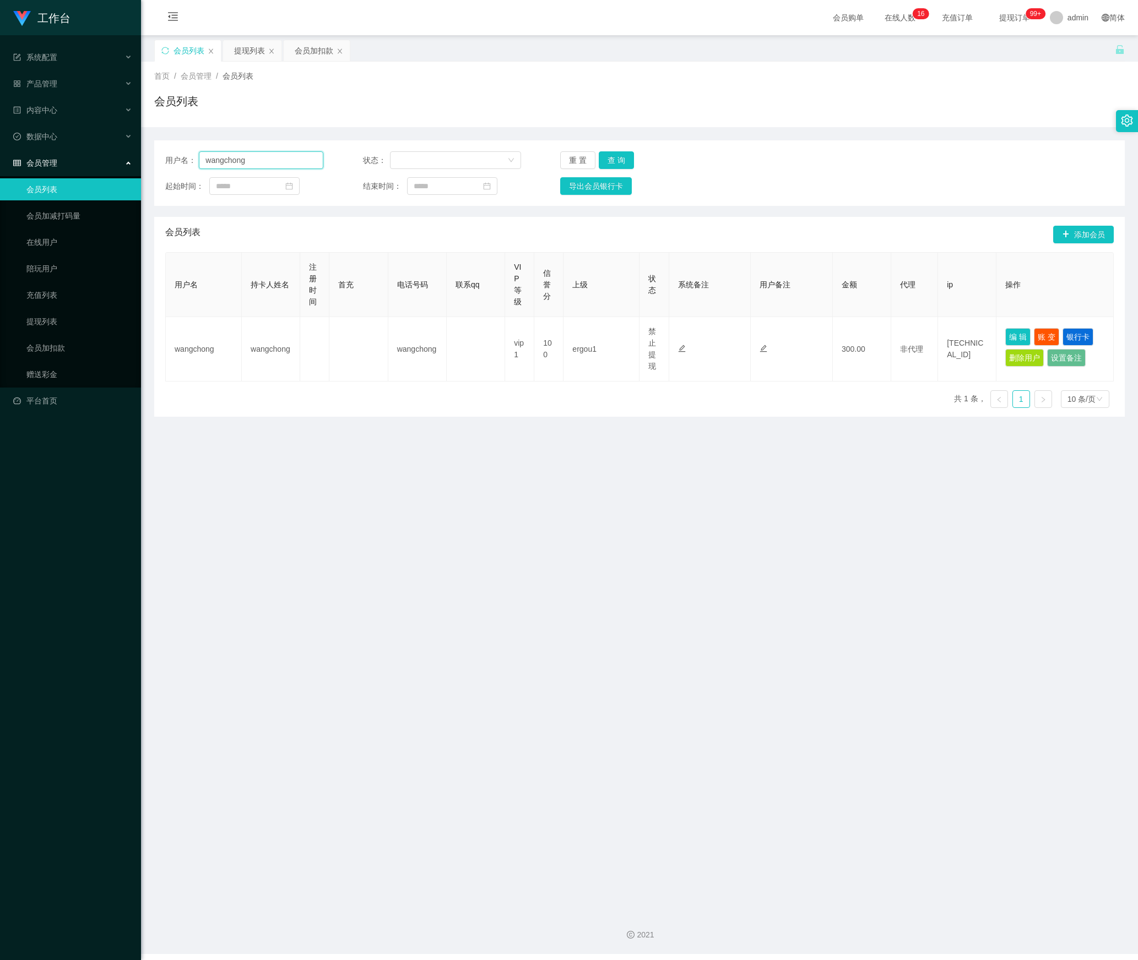
click at [89, 162] on section "工作台 系统配置 产品管理 内容中心 数据中心 会员管理 会员列表 会员加减打码量 在线用户 陪玩用户 充值列表 提现列表 会员加扣款 赠送彩金 平台首页 保…" at bounding box center [569, 477] width 1138 height 954
paste input "Tinkkle"
type input "Tinkkle"
drag, startPoint x: 603, startPoint y: 159, endPoint x: 616, endPoint y: 160, distance: 12.2
click at [603, 159] on button "查 询" at bounding box center [616, 160] width 35 height 18
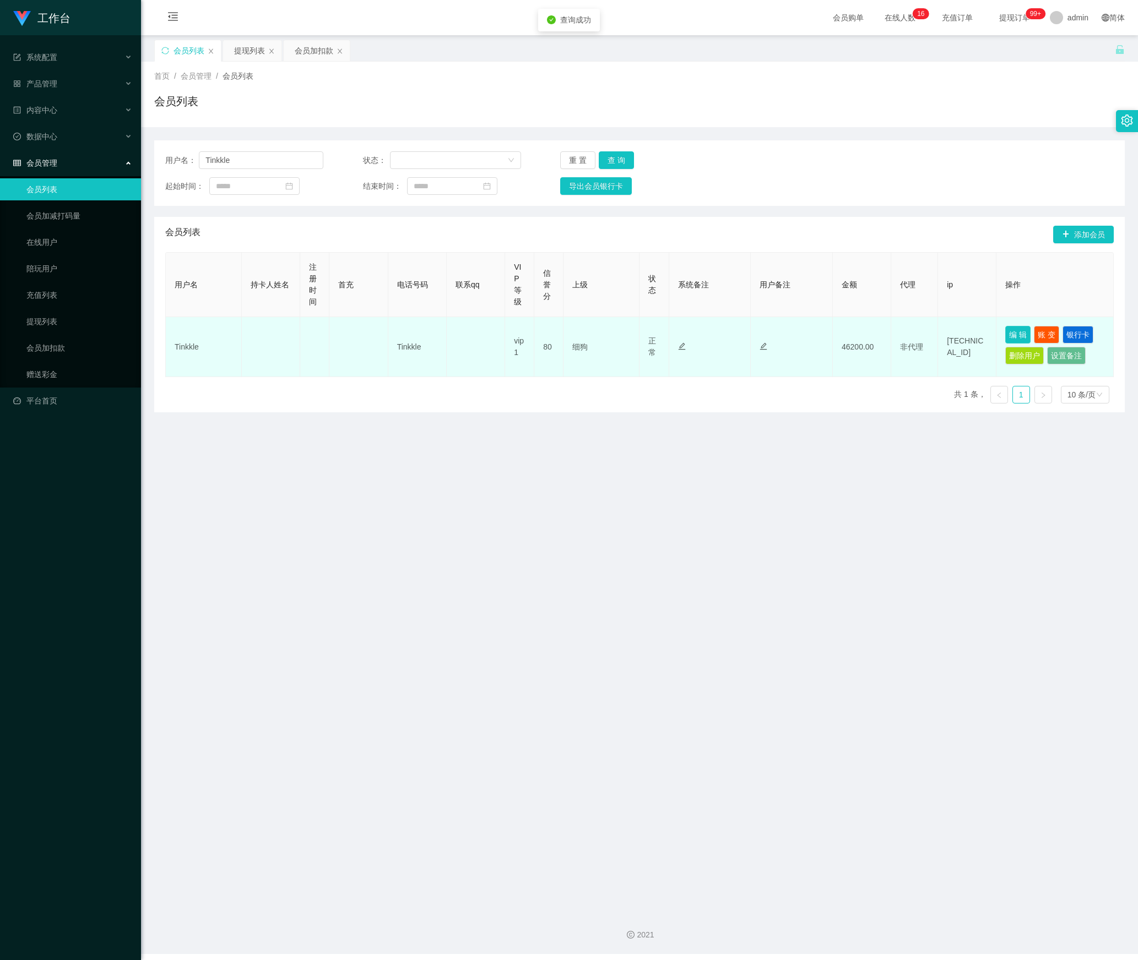
click at [1005, 335] on button "编 辑" at bounding box center [1017, 335] width 25 height 18
type input "Tinkkle"
type input "80"
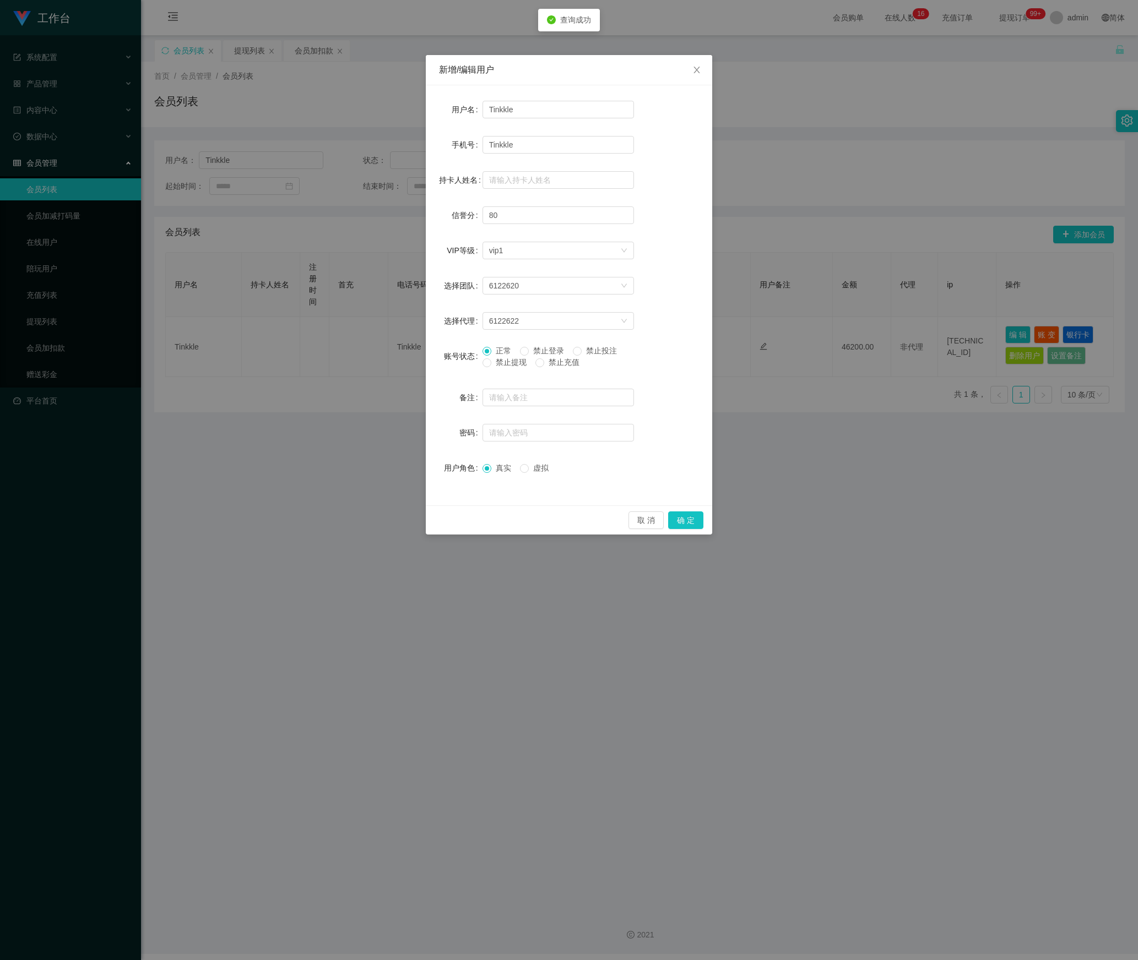
drag, startPoint x: 603, startPoint y: 342, endPoint x: 605, endPoint y: 351, distance: 8.9
click at [605, 345] on form "用户名 Tinkkle 手机号 Tinkkle 持卡人姓名 信誉分 80 VIP等级 选择VIP等级 vip1 选择团队 6122620 选择代理 61226…" at bounding box center [569, 289] width 260 height 380
click at [605, 355] on span "禁止投注" at bounding box center [601, 350] width 40 height 9
click at [683, 519] on button "确 定" at bounding box center [685, 521] width 35 height 18
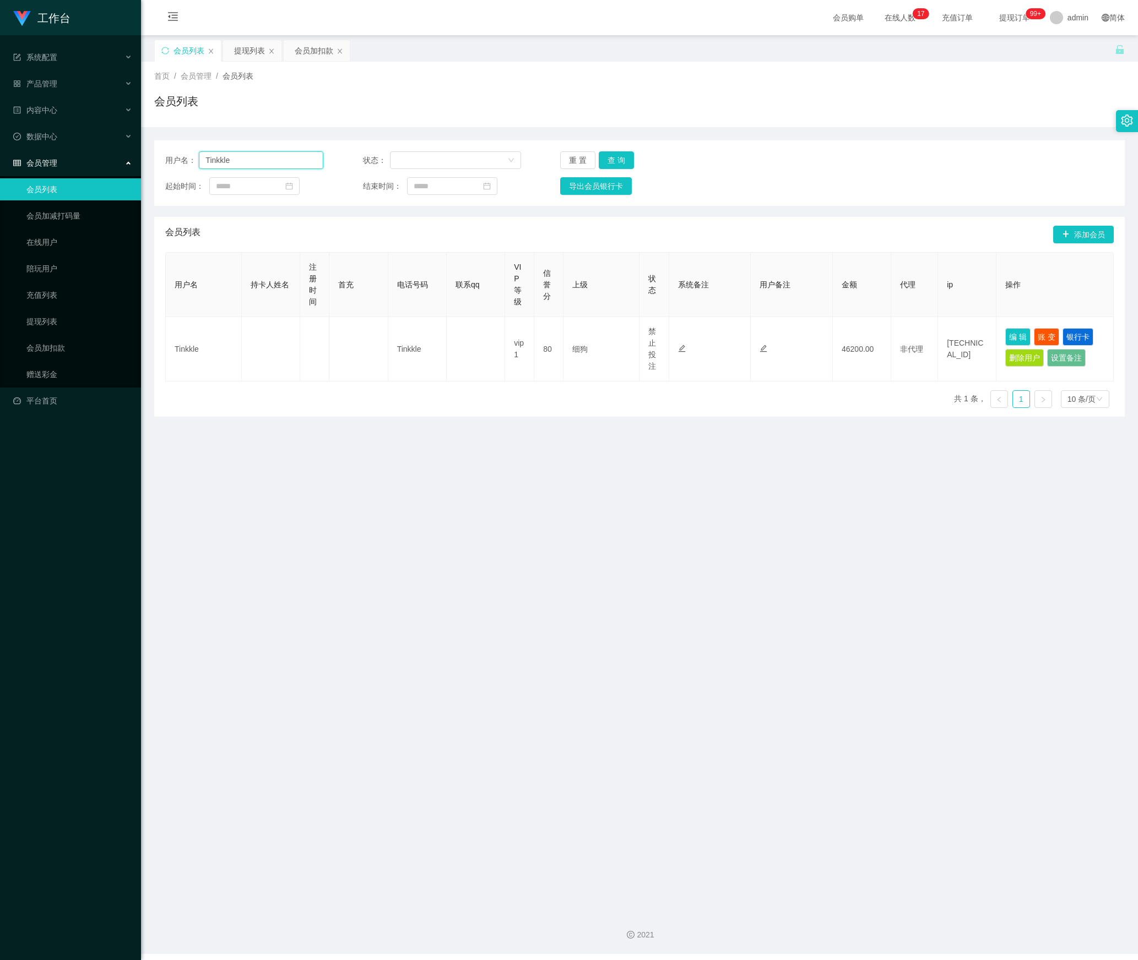
drag, startPoint x: 252, startPoint y: 167, endPoint x: 132, endPoint y: 184, distance: 121.2
click at [132, 184] on section "工作台 系统配置 产品管理 内容中心 数据中心 会员管理 会员列表 会员加减打码量 在线用户 陪玩用户 充值列表 提现列表 会员加扣款 赠送彩金 平台首页 保…" at bounding box center [569, 477] width 1138 height 954
drag, startPoint x: 621, startPoint y: 162, endPoint x: 643, endPoint y: 167, distance: 22.7
click at [621, 162] on button "查 询" at bounding box center [616, 160] width 35 height 18
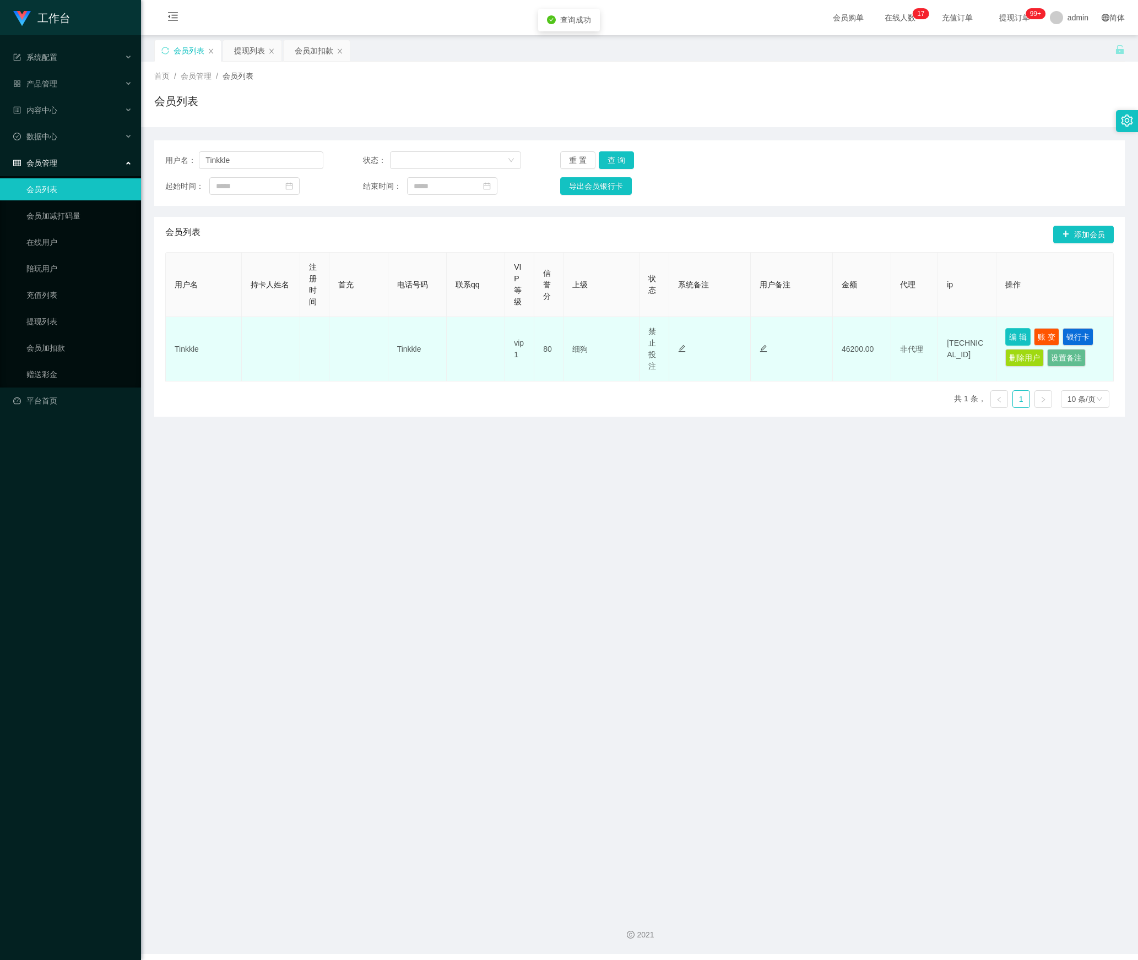
click at [1013, 335] on button "编 辑" at bounding box center [1017, 337] width 25 height 18
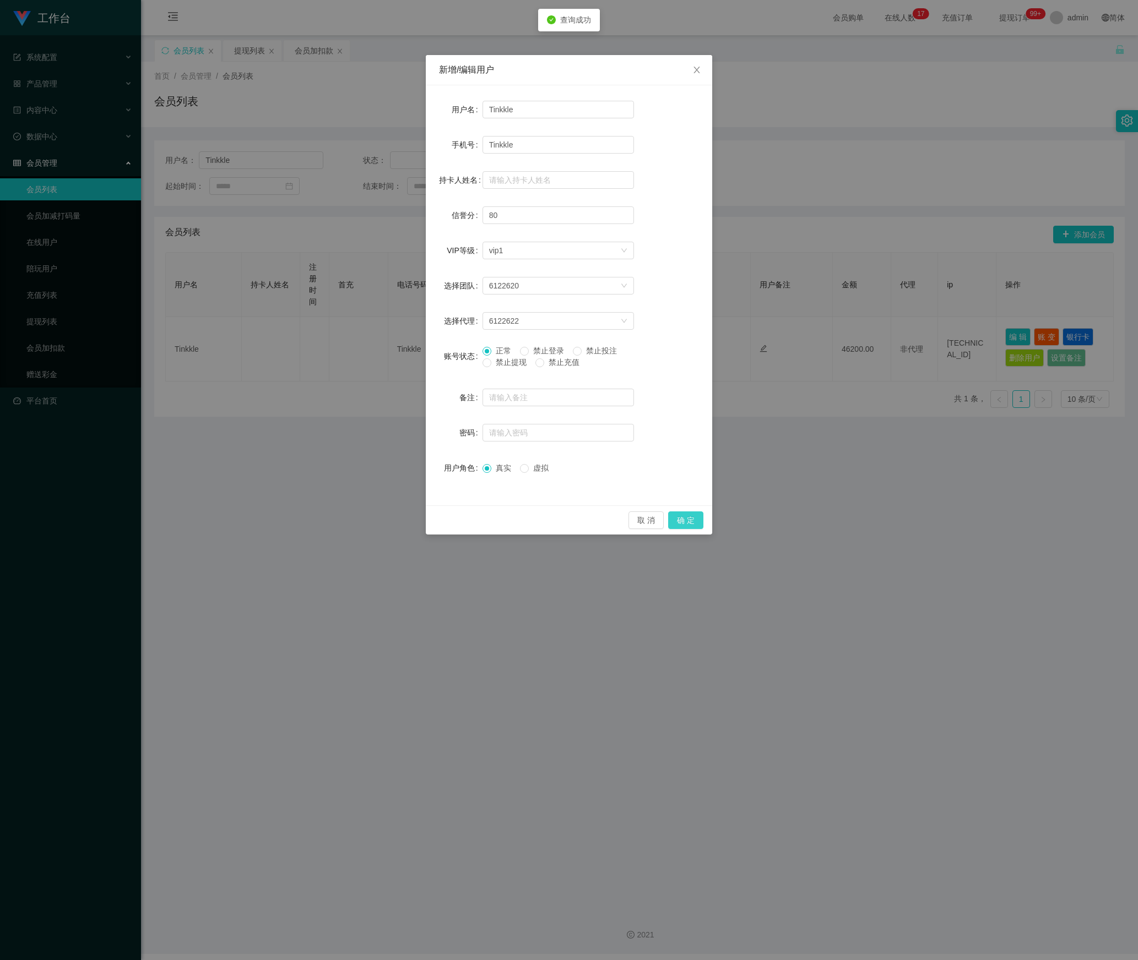
click at [678, 518] on button "确 定" at bounding box center [685, 521] width 35 height 18
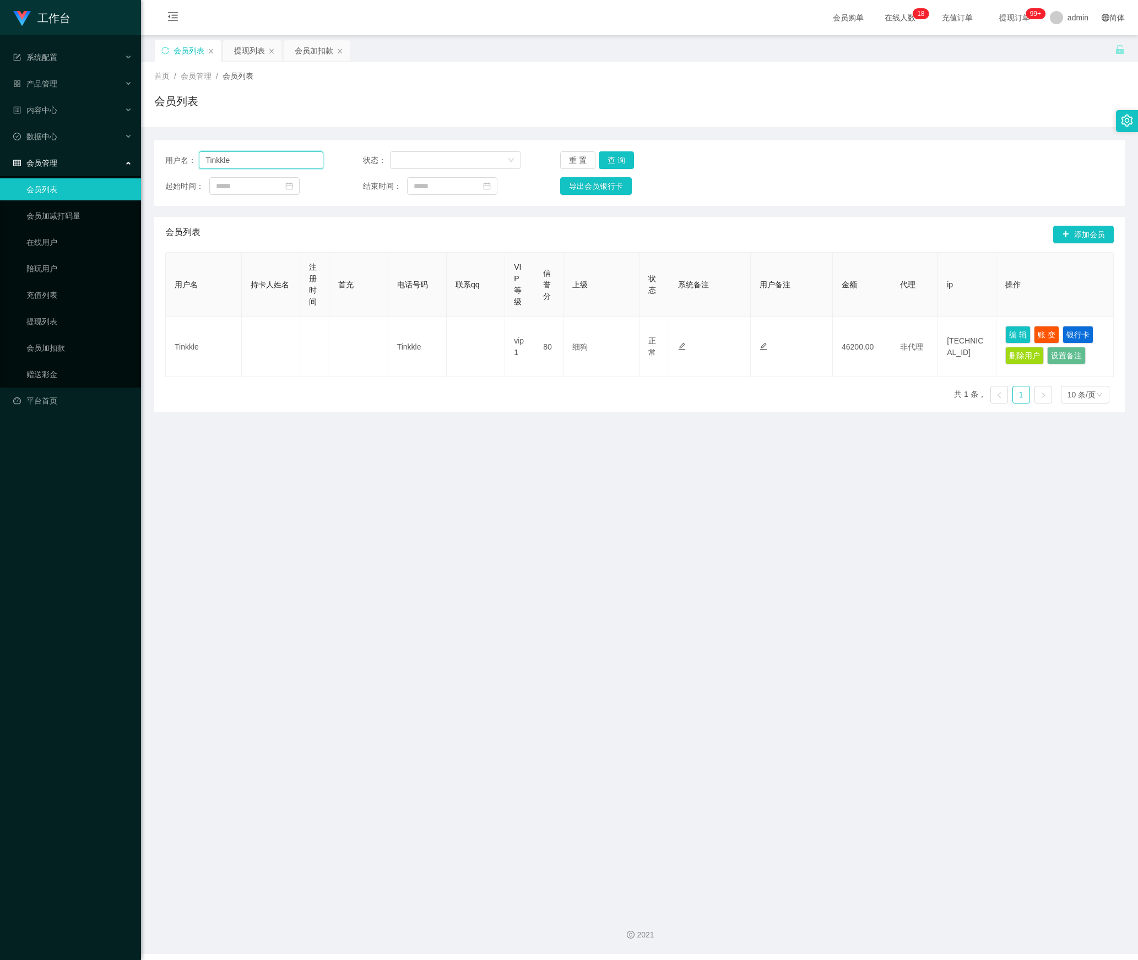
drag, startPoint x: 259, startPoint y: 161, endPoint x: 59, endPoint y: 161, distance: 199.3
click at [61, 161] on section "工作台 系统配置 产品管理 内容中心 数据中心 会员管理 会员列表 会员加减打码量 在线用户 陪玩用户 充值列表 提现列表 会员加扣款 赠送彩金 平台首页 保…" at bounding box center [569, 477] width 1138 height 954
paste input "Shirleys"
type input "Shirleys"
click at [622, 159] on button "查 询" at bounding box center [616, 160] width 35 height 18
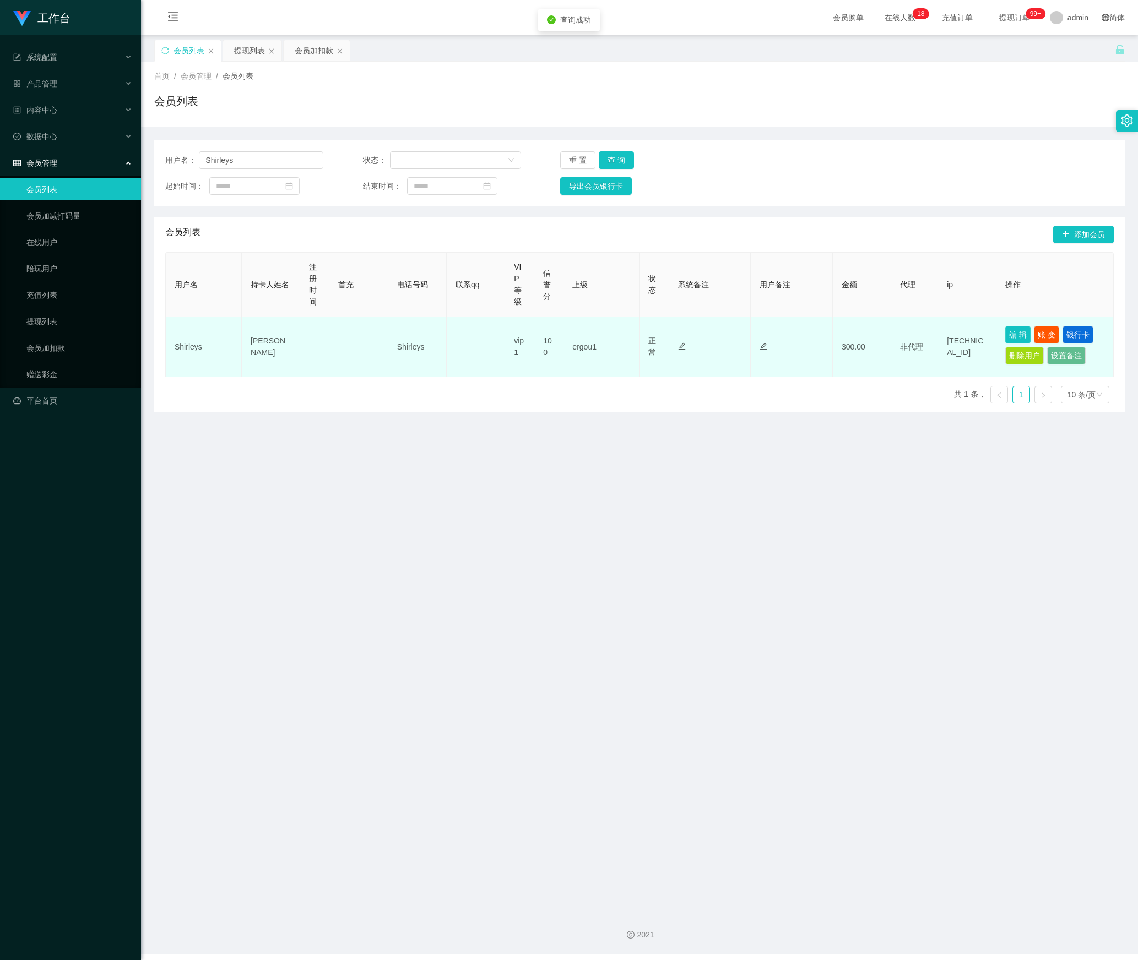
click at [1005, 333] on button "编 辑" at bounding box center [1017, 335] width 25 height 18
type input "Shirleys"
type input "[PERSON_NAME]"
type input "100"
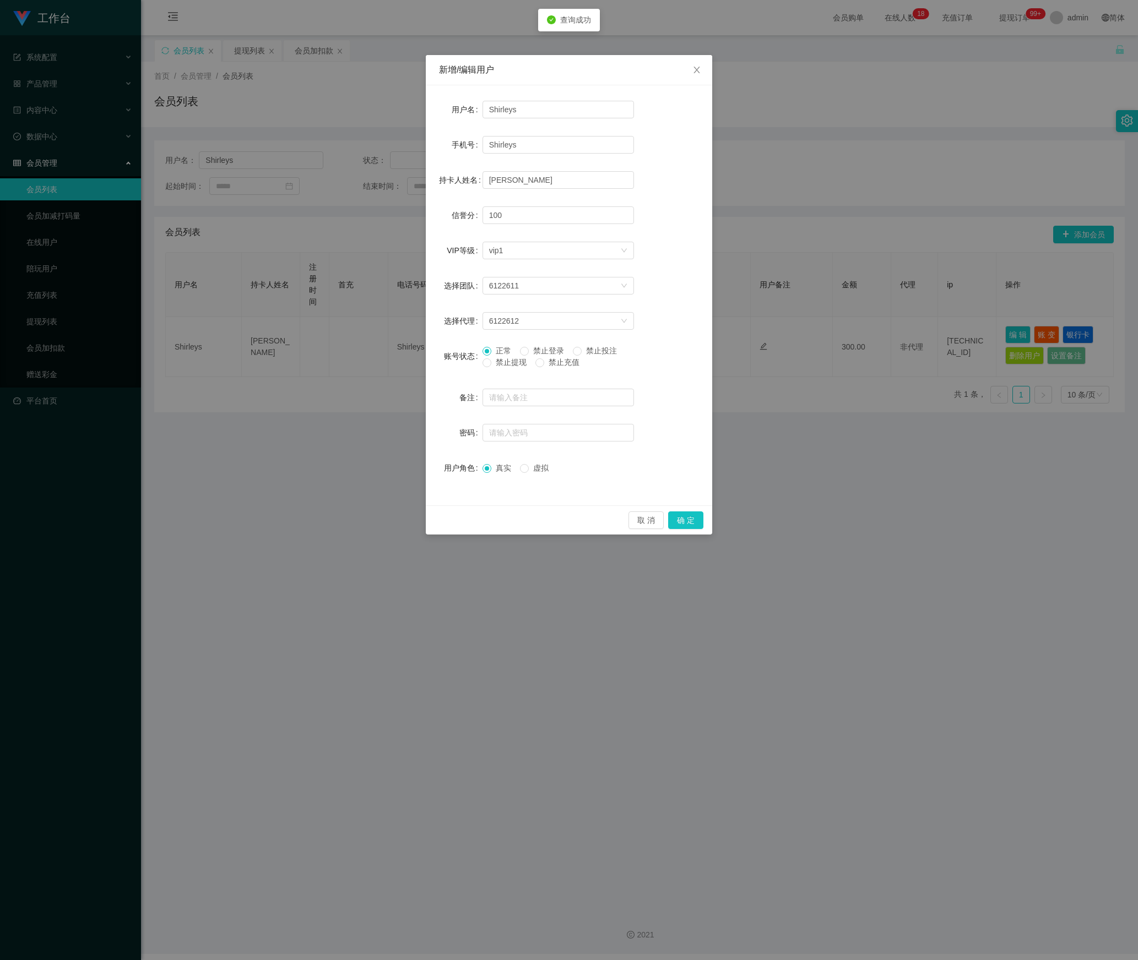
click at [491, 376] on form "用户名 [PERSON_NAME] 手机号 [PERSON_NAME] 持卡人姓名 [PERSON_NAME] 信誉分 100 VIP等级 选择VIP等级 v…" at bounding box center [569, 289] width 260 height 380
click at [491, 367] on span "禁止提现" at bounding box center [511, 362] width 40 height 9
click at [672, 523] on button "确 定" at bounding box center [685, 521] width 35 height 18
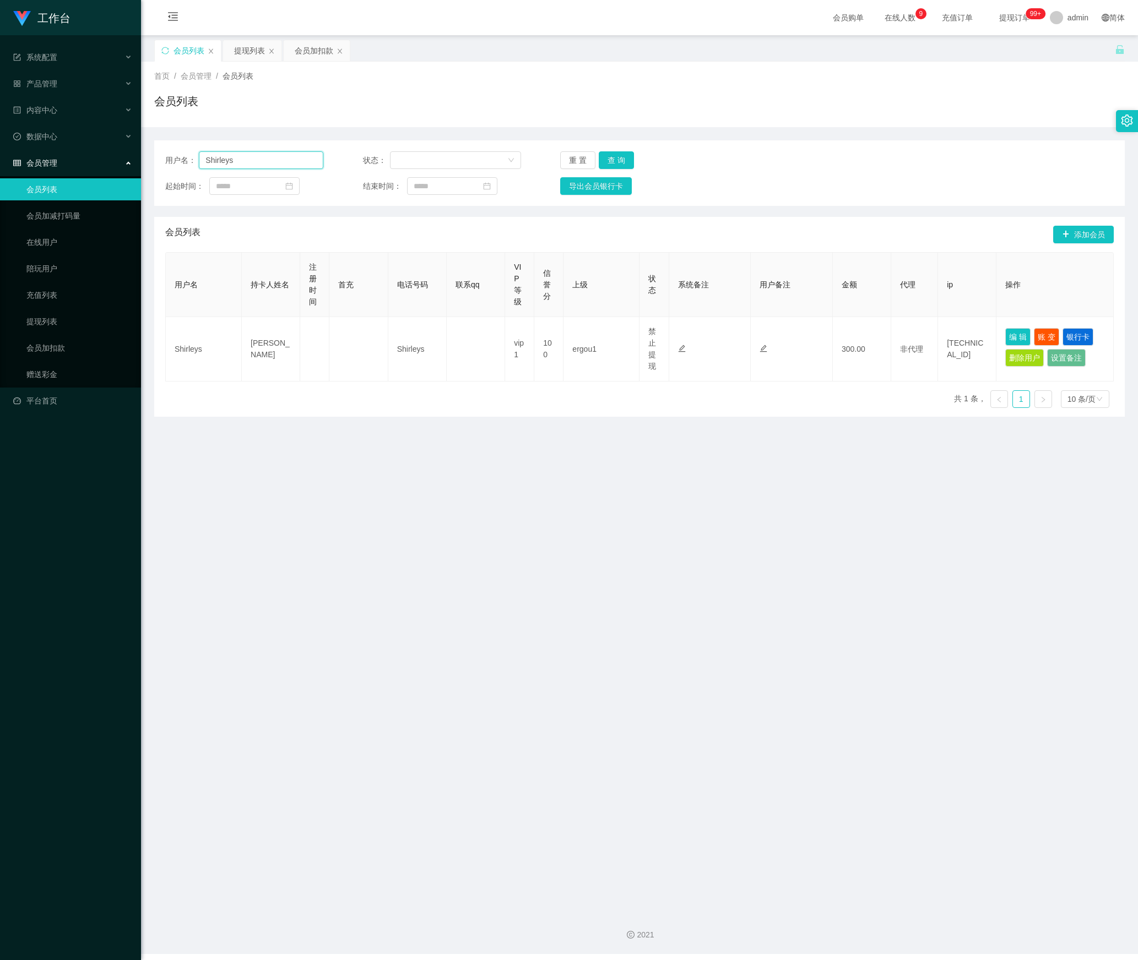
drag, startPoint x: 268, startPoint y: 166, endPoint x: 153, endPoint y: 175, distance: 114.9
click at [73, 165] on section "工作台 系统配置 产品管理 内容中心 数据中心 会员管理 会员列表 会员加减打码量 在线用户 陪玩用户 充值列表 提现列表 会员加扣款 赠送彩金 平台首页 保…" at bounding box center [569, 477] width 1138 height 954
paste input "xiongtao"
type input "xiongtao"
click at [610, 163] on button "查 询" at bounding box center [616, 160] width 35 height 18
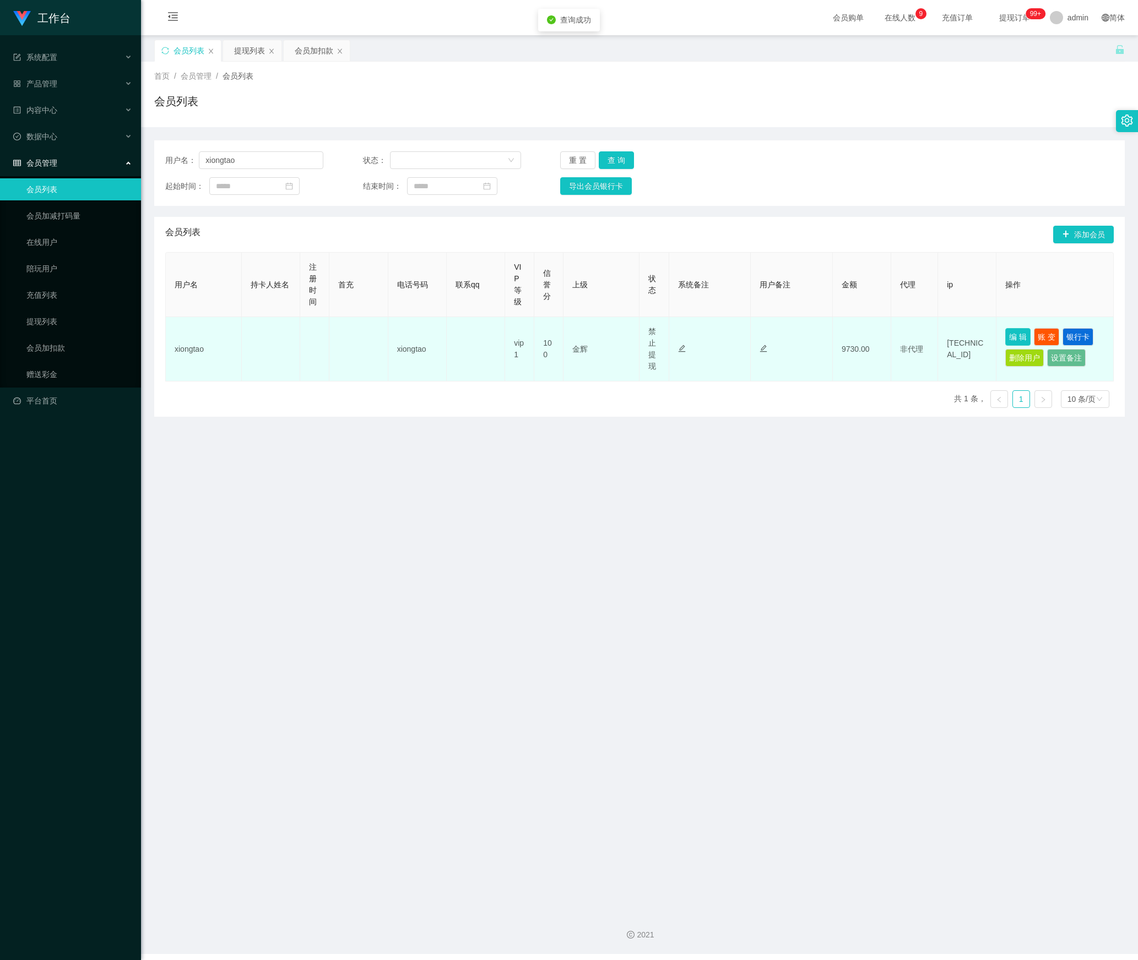
click at [1007, 338] on button "编 辑" at bounding box center [1017, 337] width 25 height 18
type input "xiongtao"
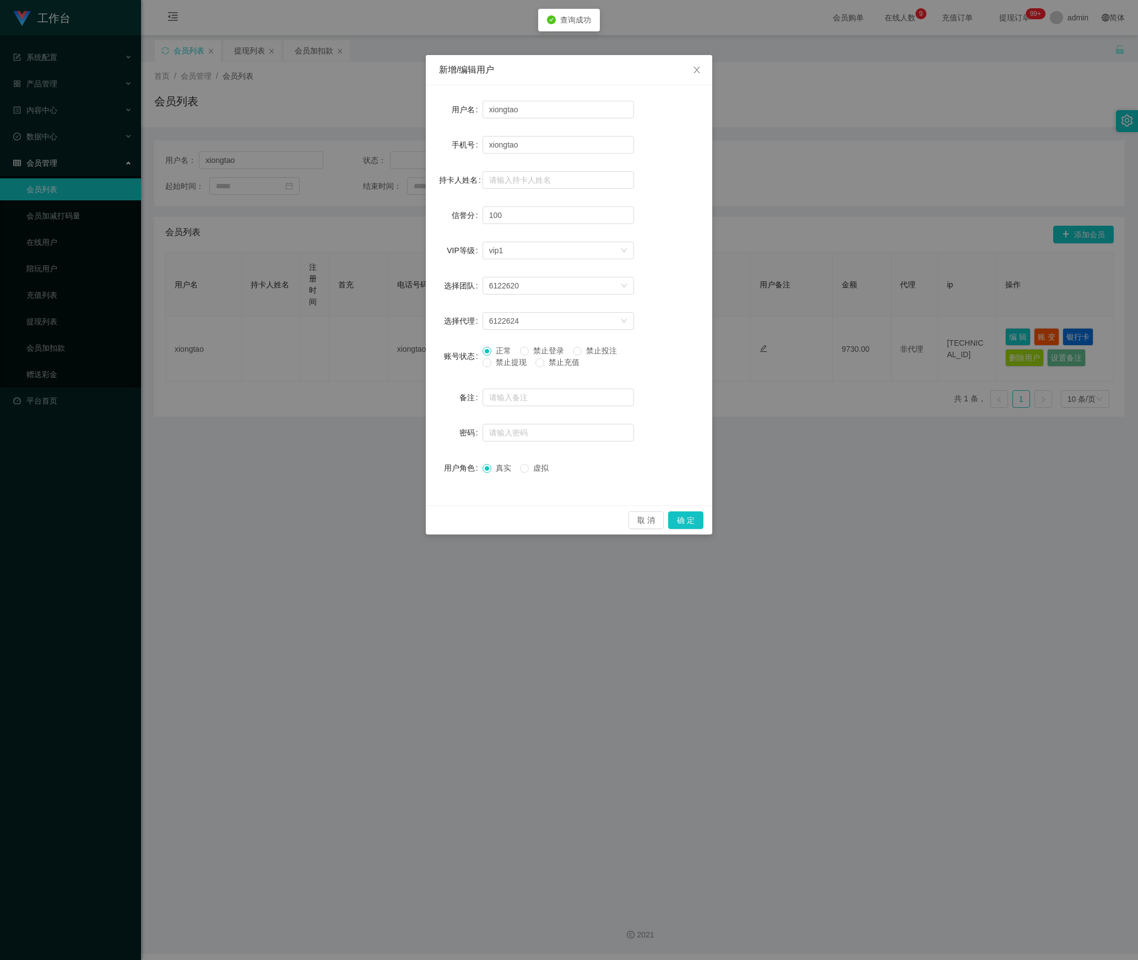
click at [587, 352] on span "禁止投注" at bounding box center [601, 350] width 40 height 9
click at [681, 526] on button "确 定" at bounding box center [685, 521] width 35 height 18
